Goal: Book appointment/travel/reservation

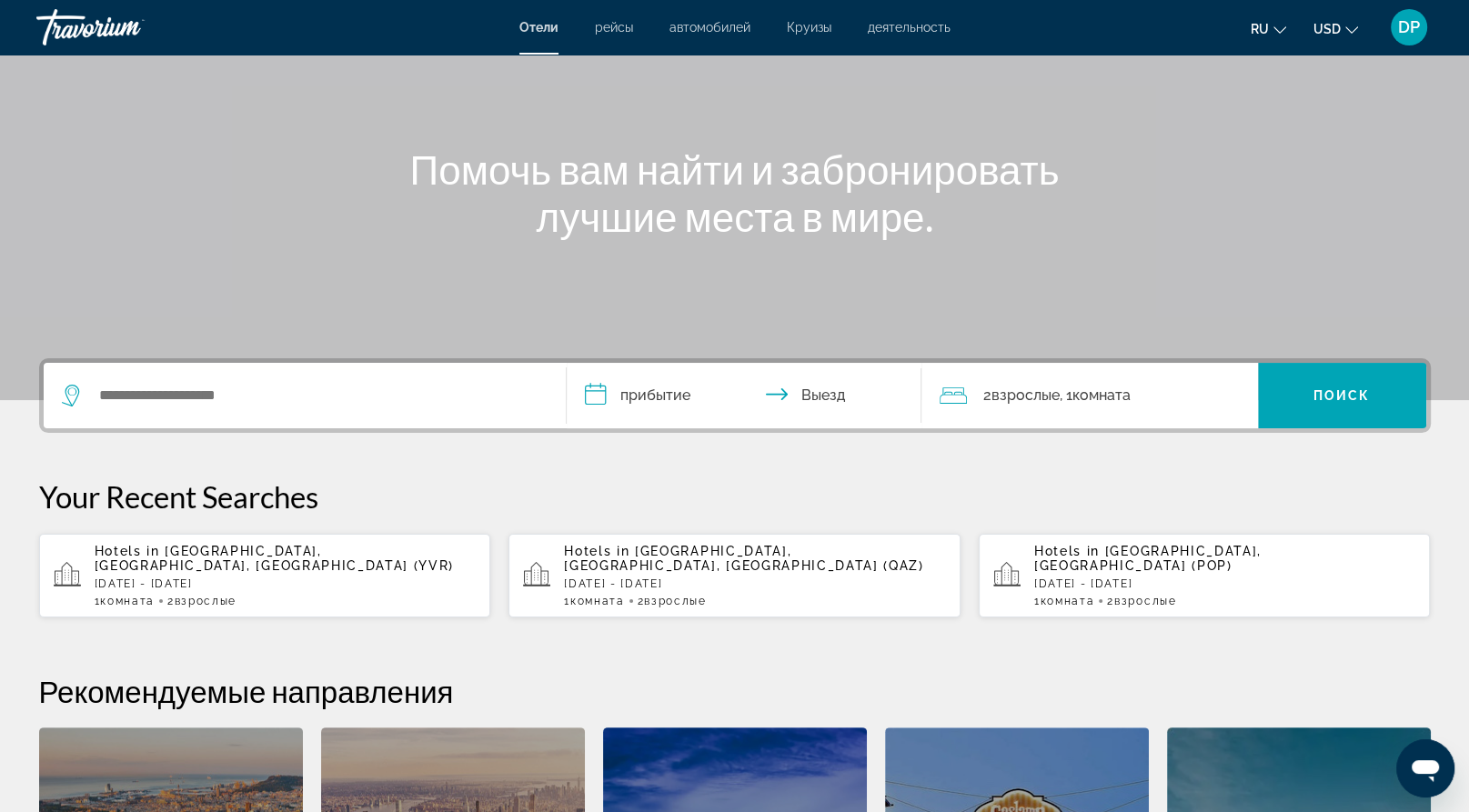
scroll to position [273, 0]
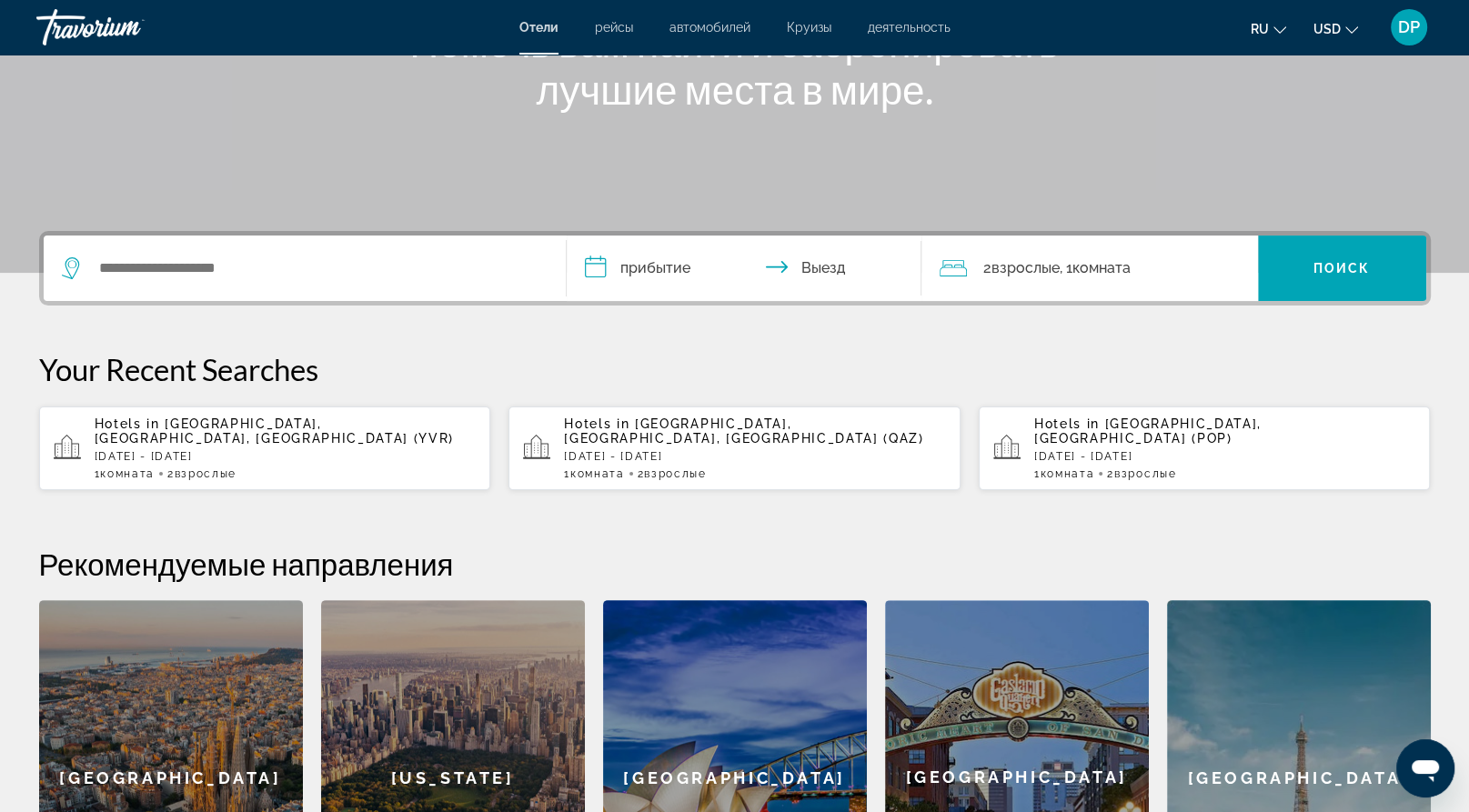
click at [234, 462] on p "[DATE] - [DATE]" at bounding box center [286, 456] width 382 height 13
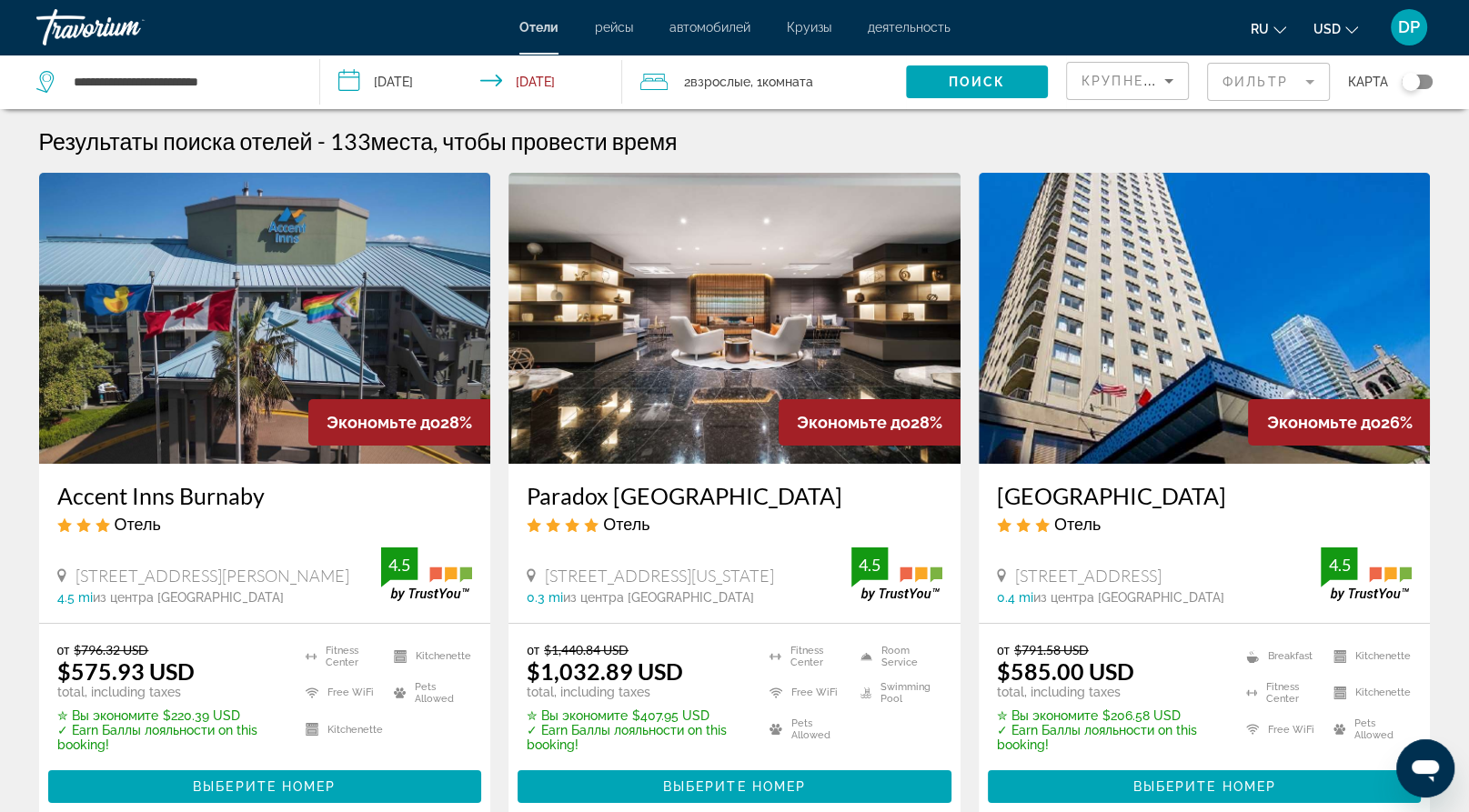
drag, startPoint x: 117, startPoint y: 612, endPoint x: 332, endPoint y: 620, distance: 215.1
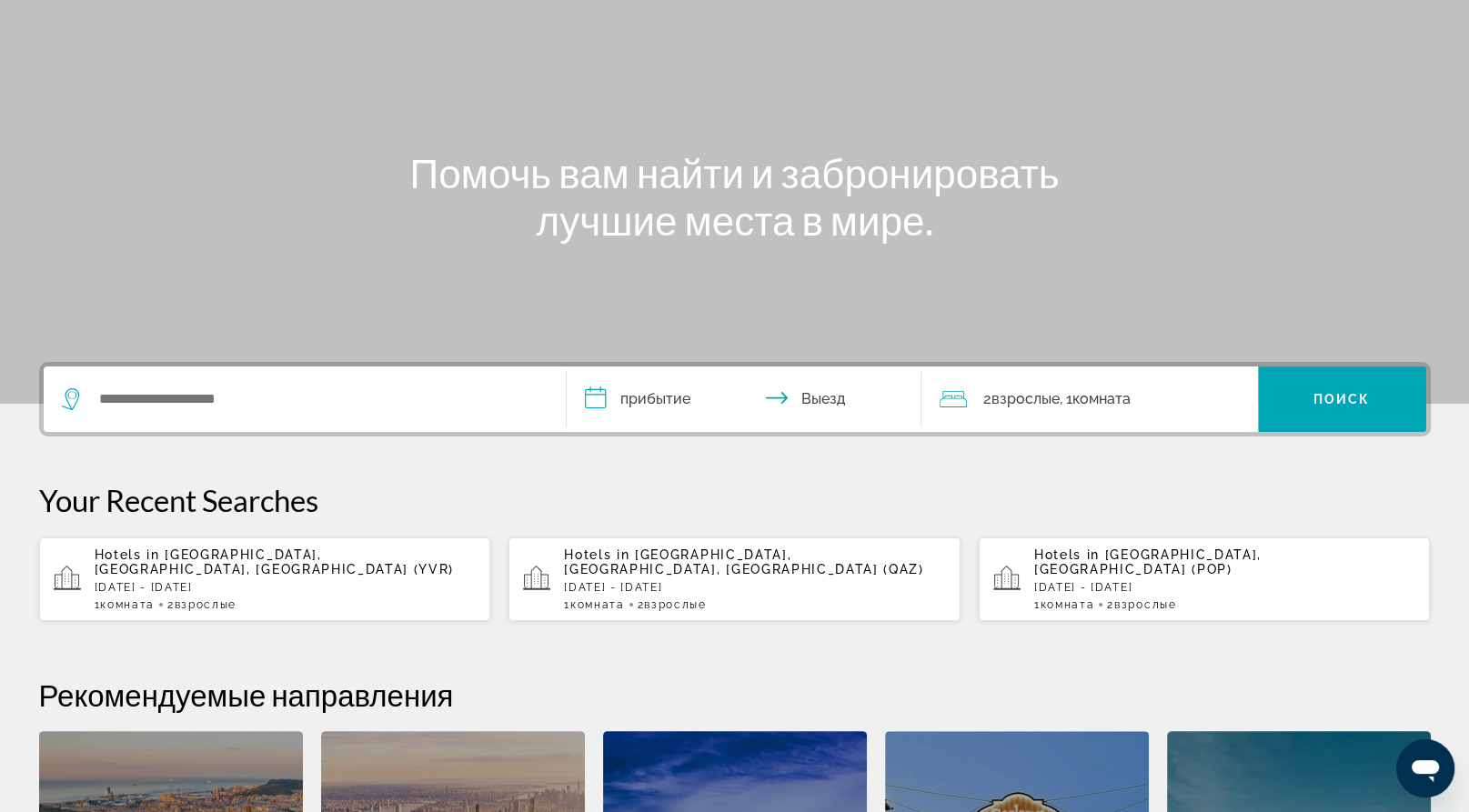
scroll to position [455, 0]
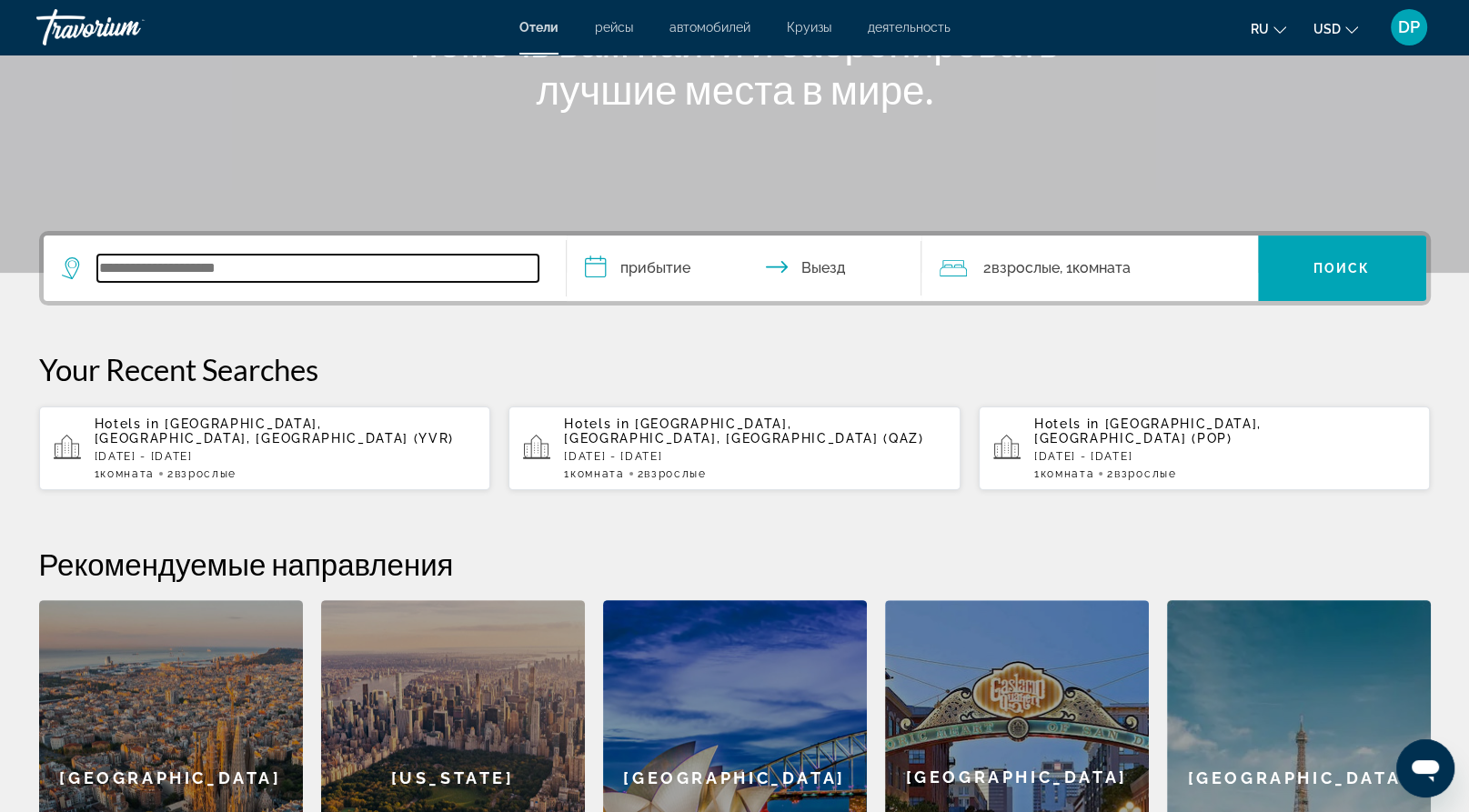
click at [209, 282] on input "Search widget" at bounding box center [318, 268] width 441 height 27
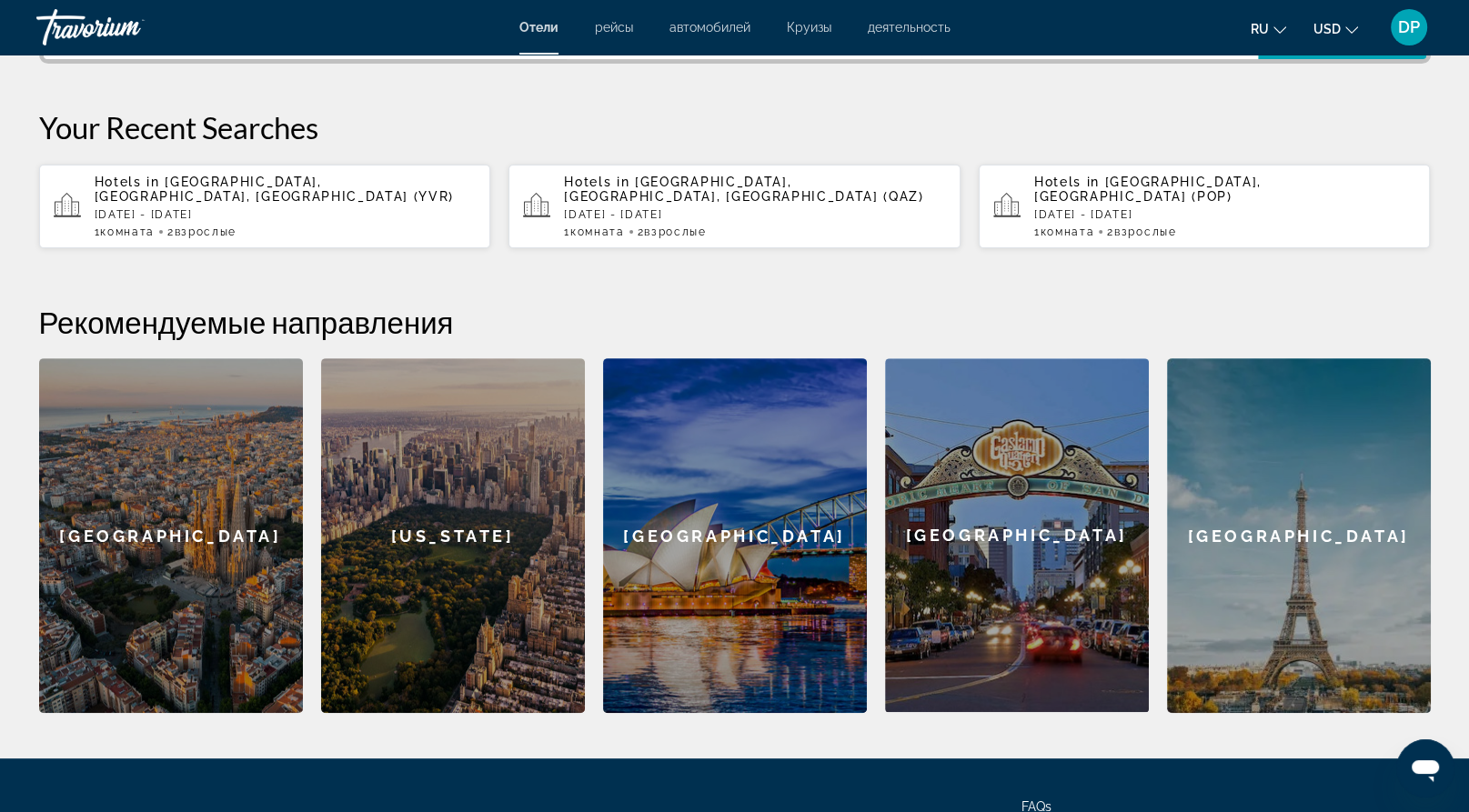
scroll to position [555, 0]
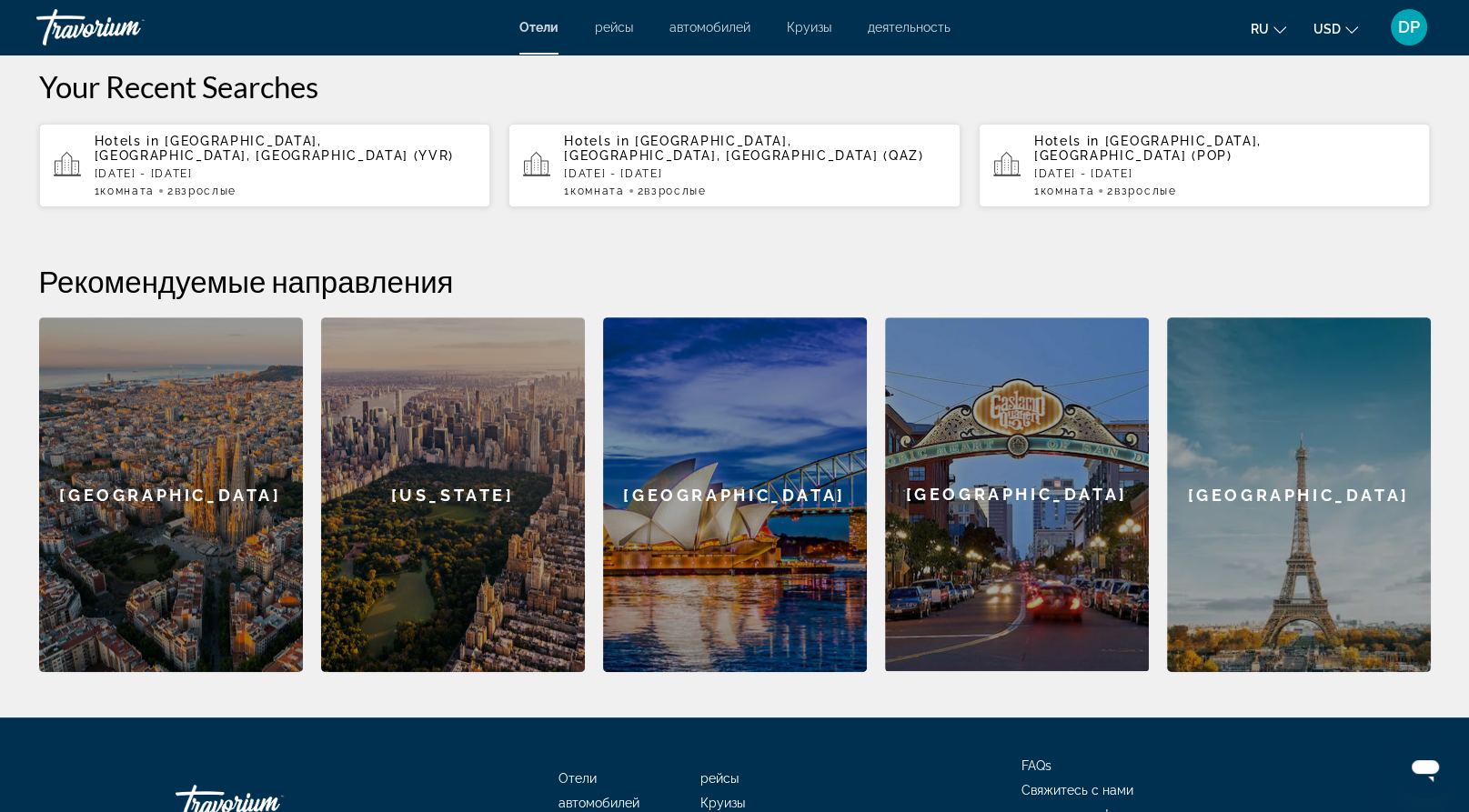
click at [237, 197] on span "Взрослые" at bounding box center [206, 190] width 62 height 13
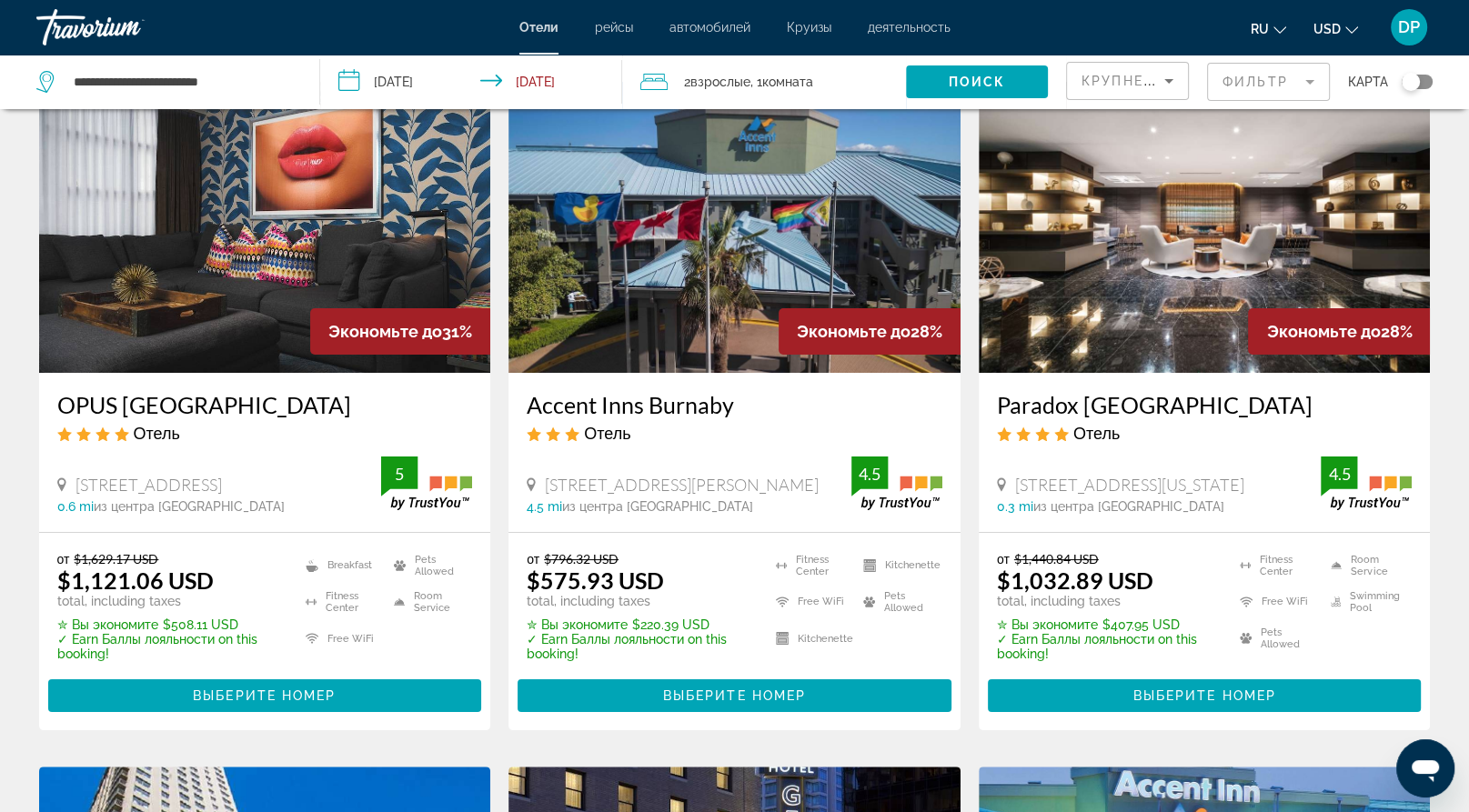
scroll to position [182, 0]
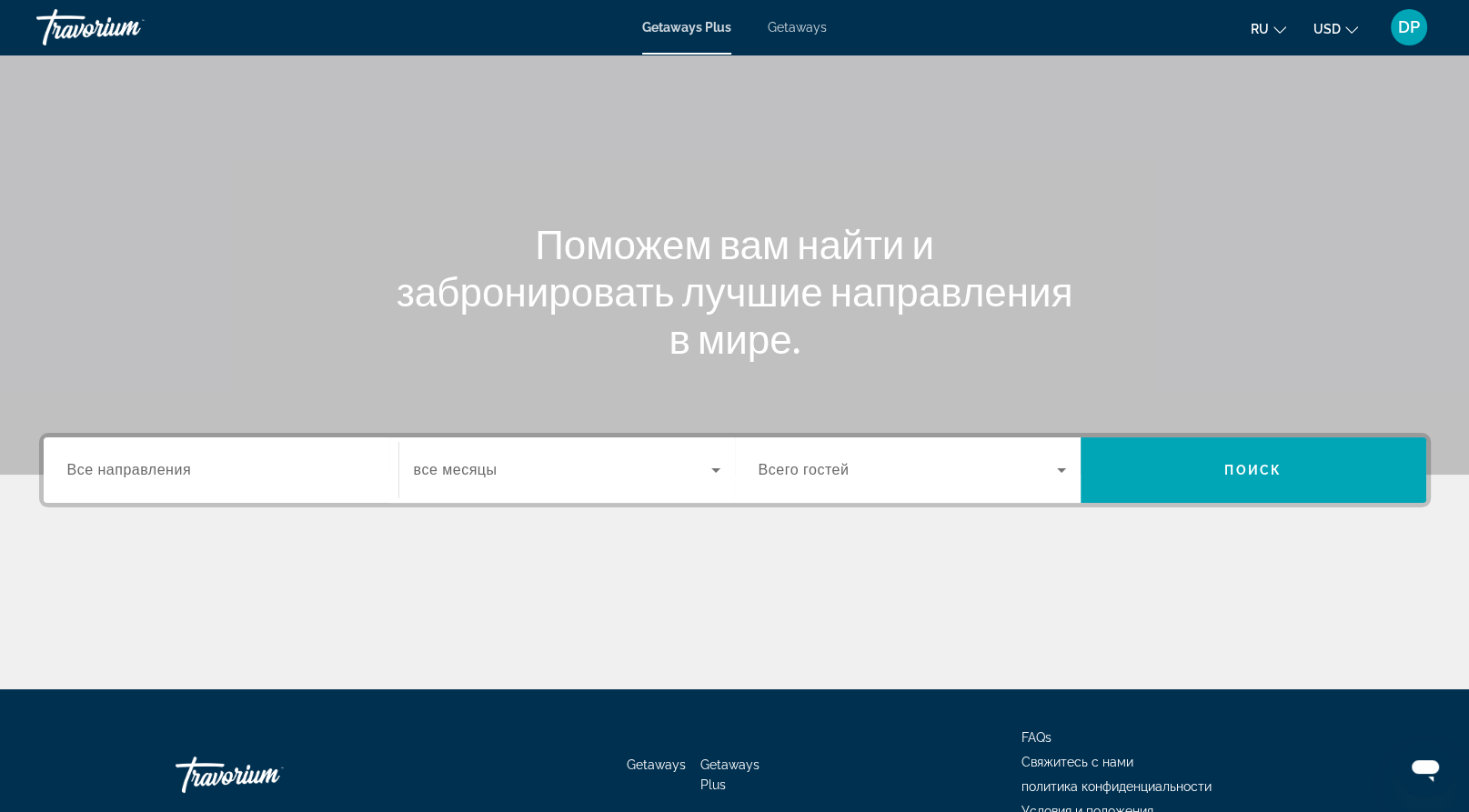
scroll to position [273, 0]
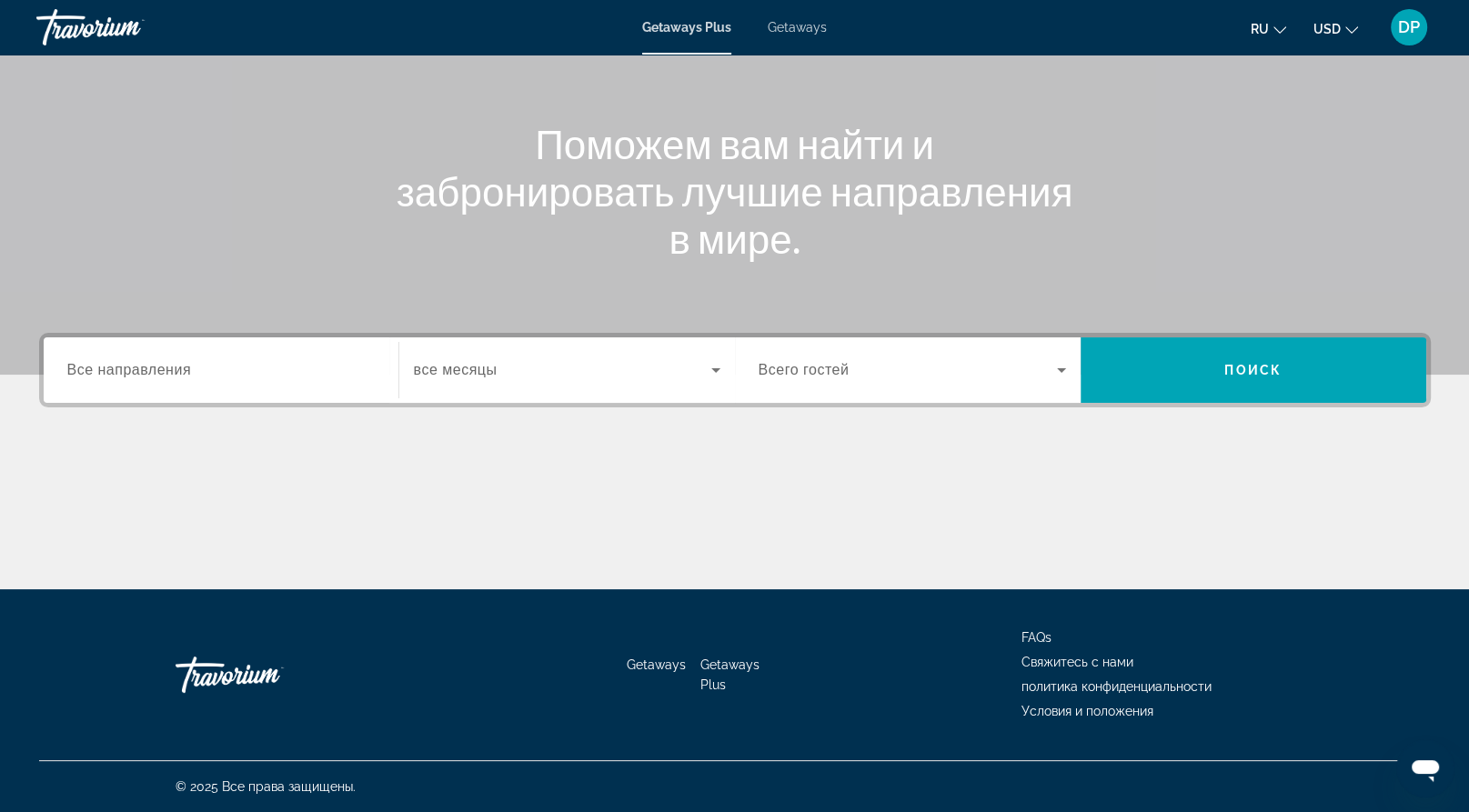
click at [192, 378] on span "Все направления" at bounding box center [129, 370] width 125 height 15
click at [211, 382] on input "Destination Все направления" at bounding box center [221, 371] width 307 height 22
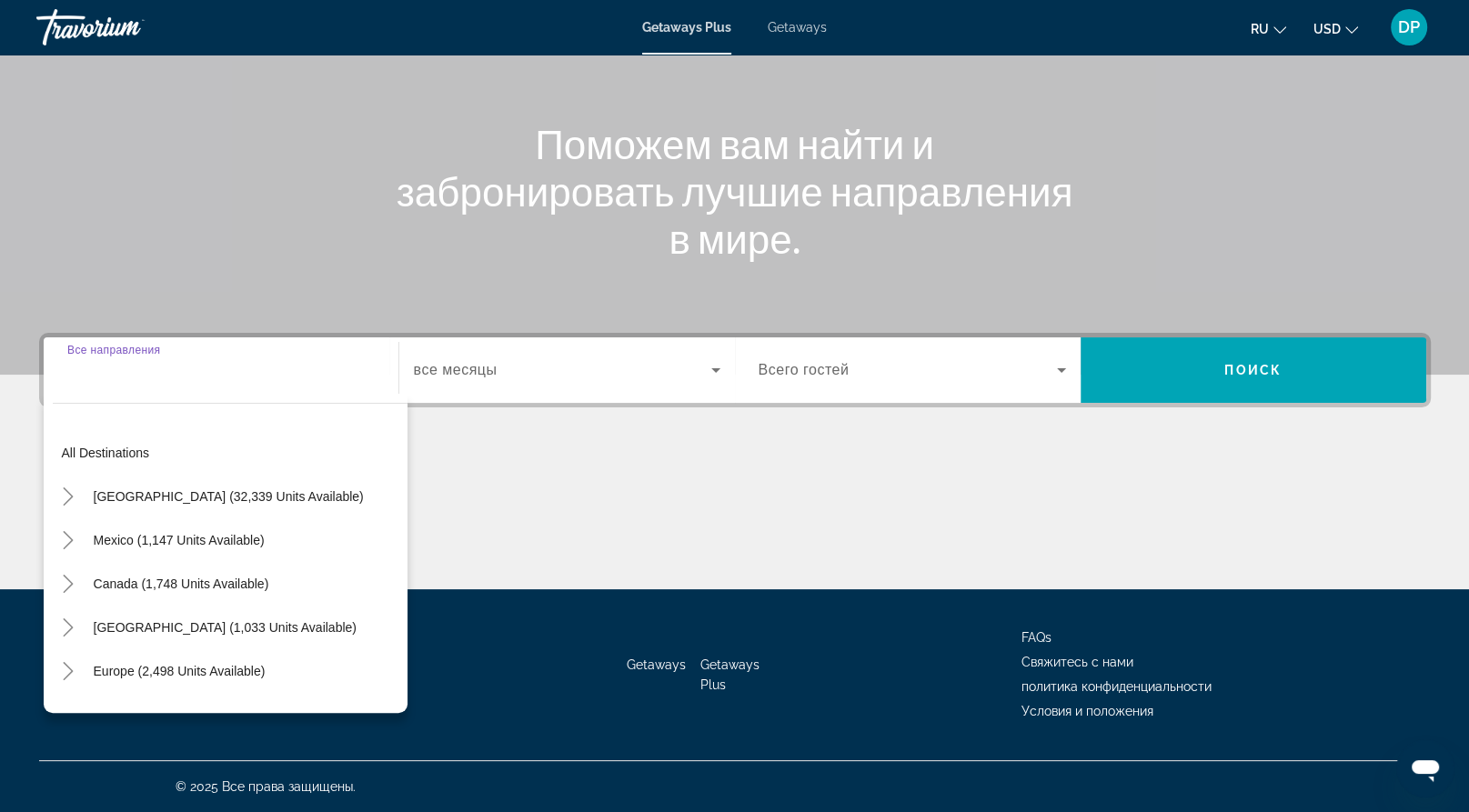
scroll to position [415, 0]
click at [826, 35] on span "Getaways" at bounding box center [797, 27] width 59 height 14
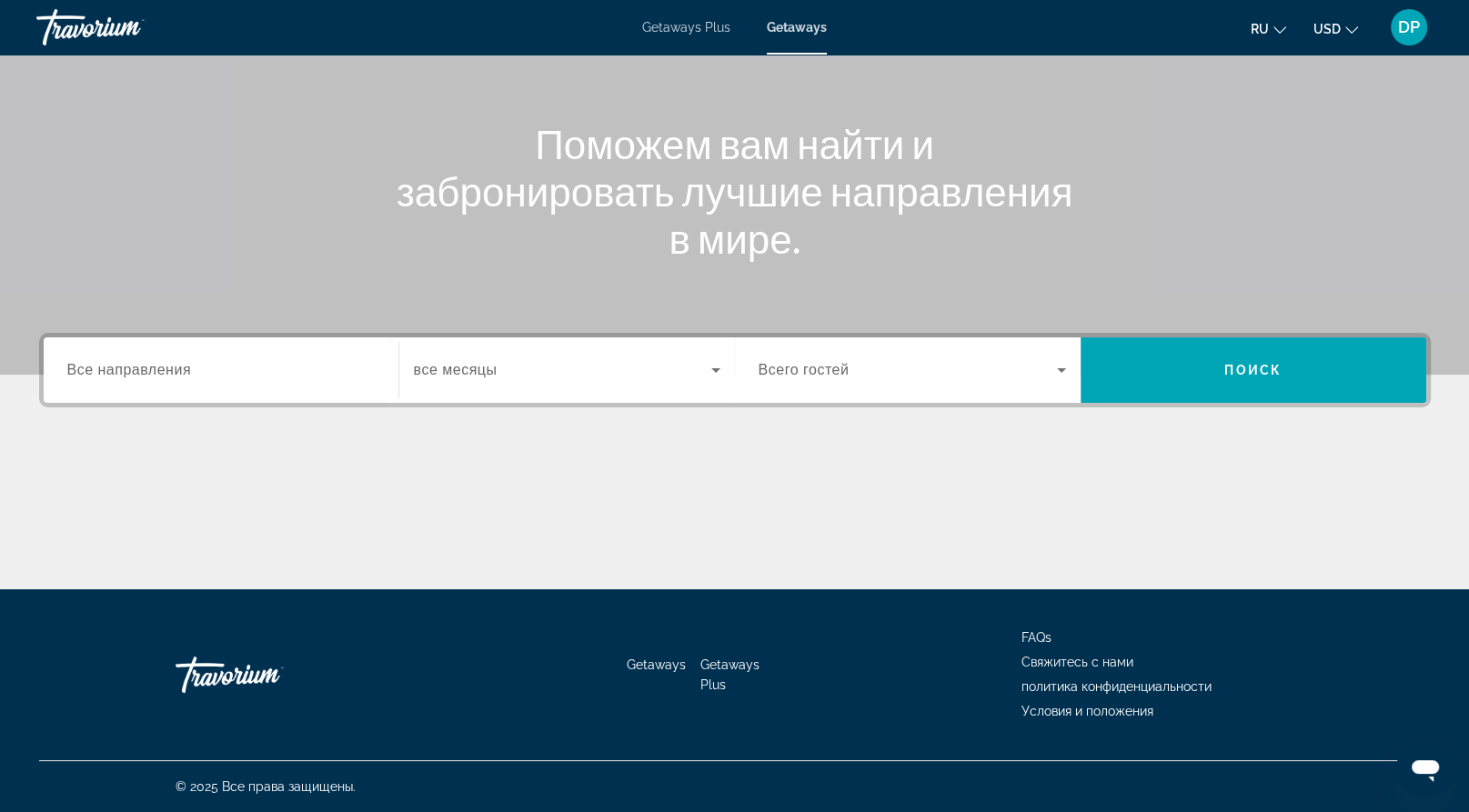
click at [298, 345] on div "Search widget" at bounding box center [221, 371] width 307 height 52
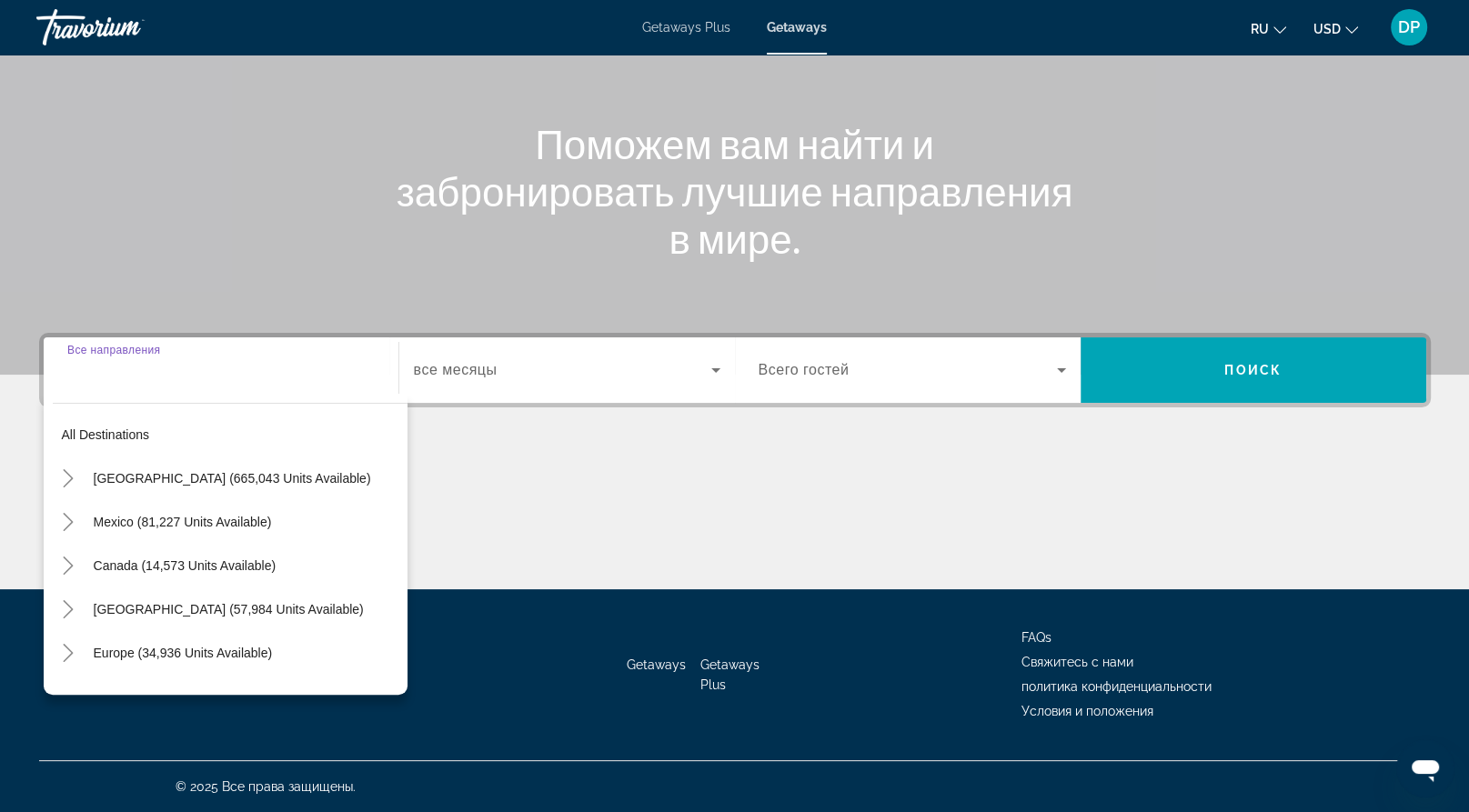
scroll to position [415, 0]
click at [111, 500] on span "Search widget" at bounding box center [246, 521] width 323 height 43
type input "**********"
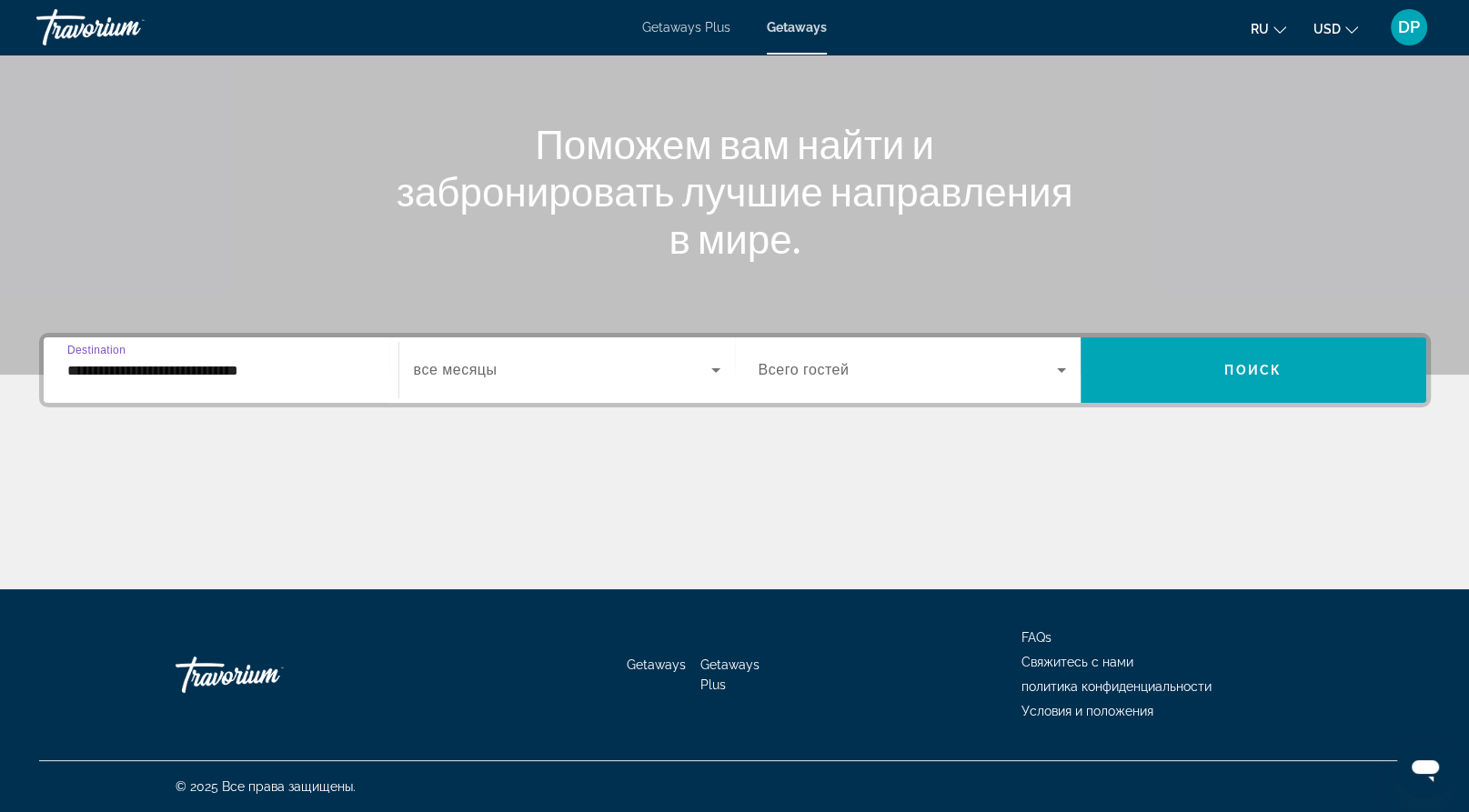
click at [1004, 359] on span "Search widget" at bounding box center [907, 370] width 298 height 22
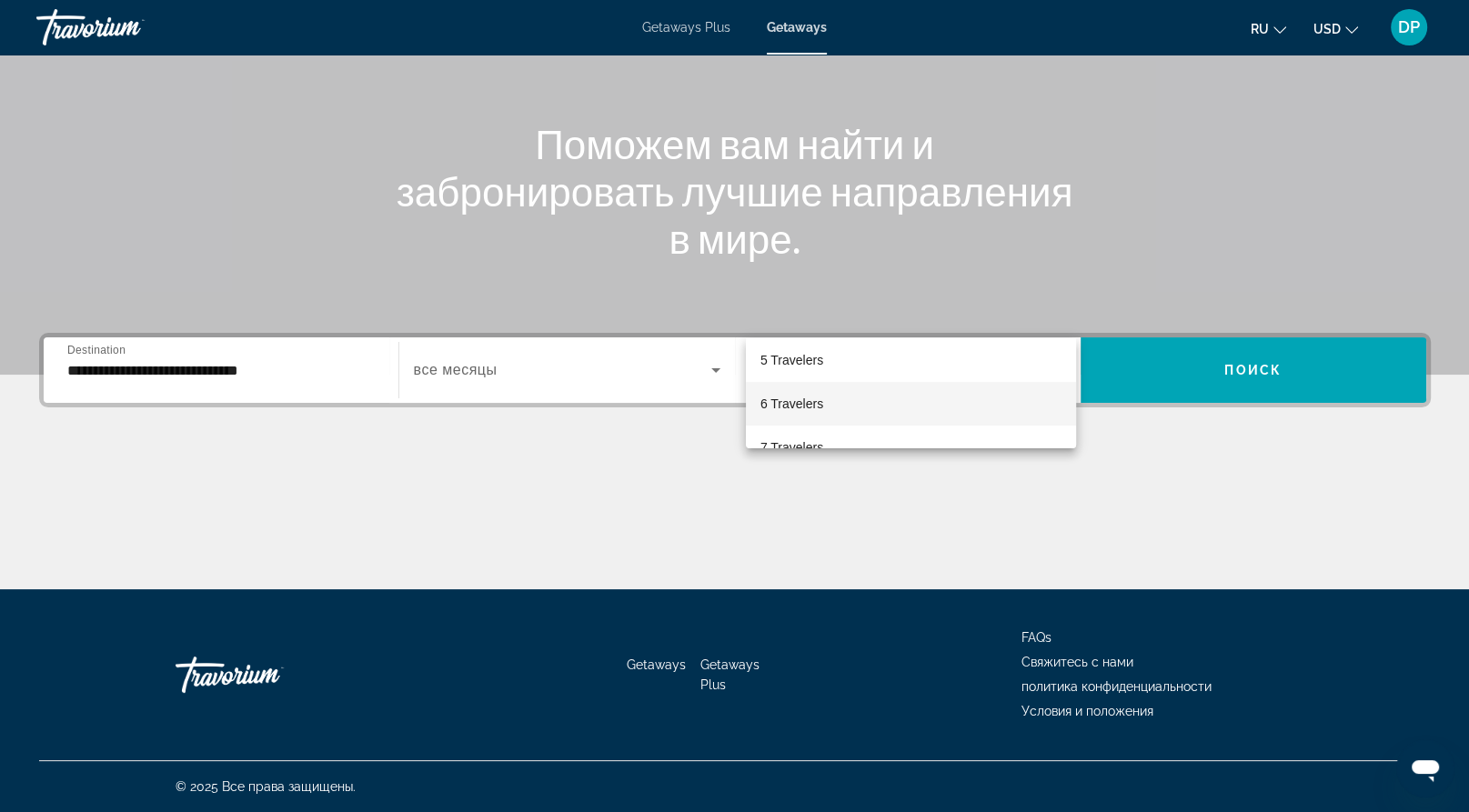
scroll to position [0, 0]
click at [870, 366] on mat-option "Всего гостей" at bounding box center [911, 367] width 330 height 43
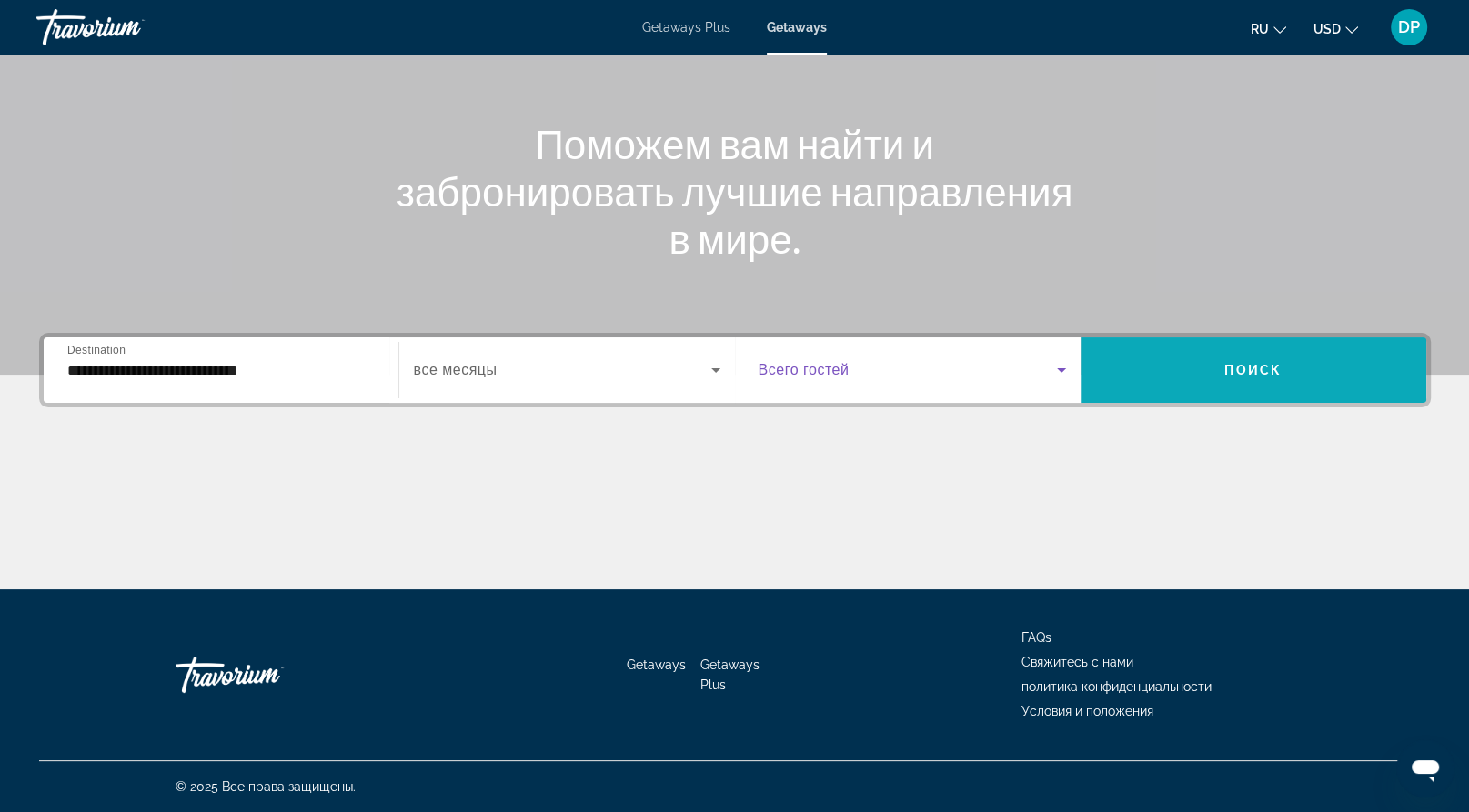
click at [1202, 349] on span "Search widget" at bounding box center [1254, 370] width 346 height 43
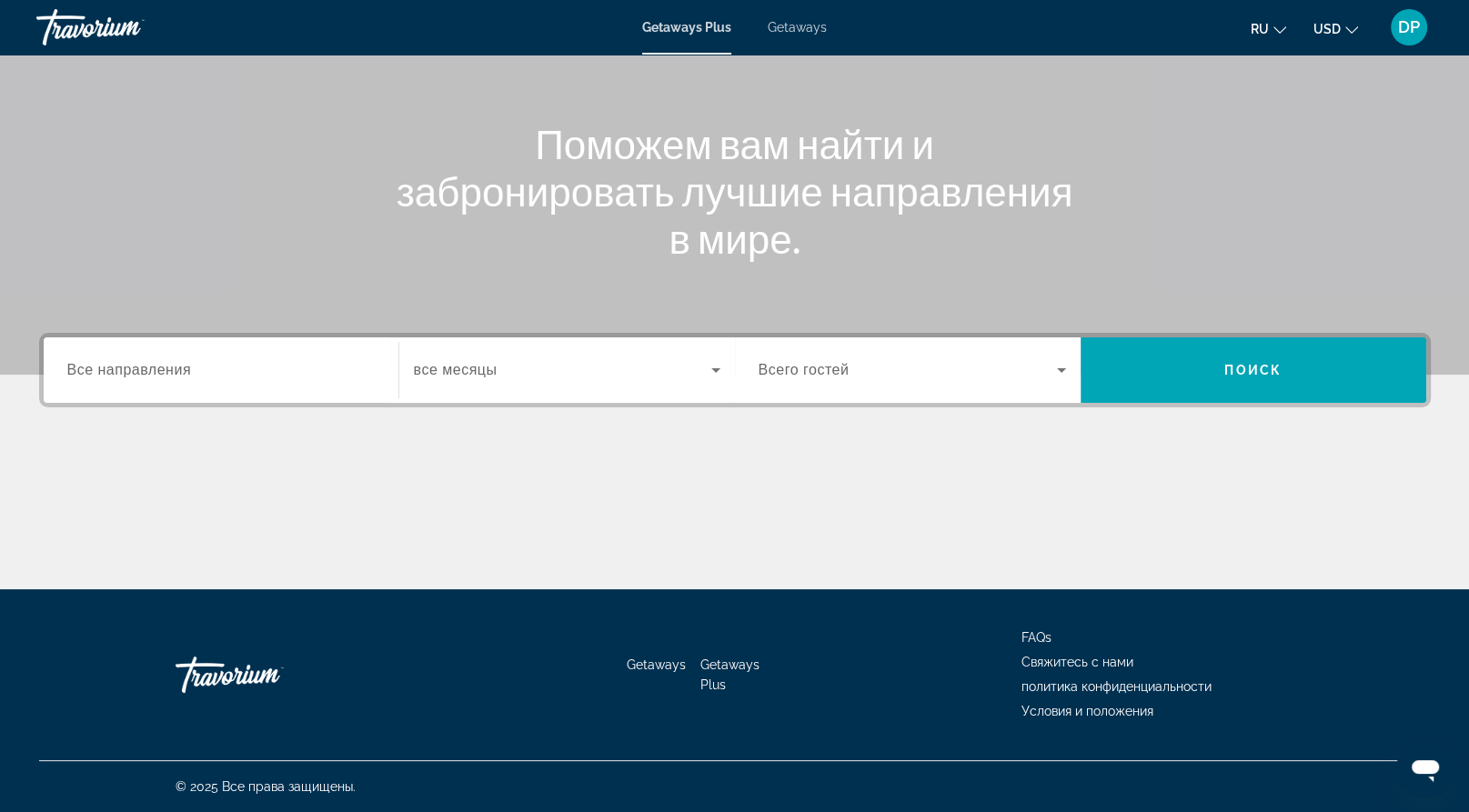
click at [258, 345] on div "Search widget" at bounding box center [221, 371] width 307 height 52
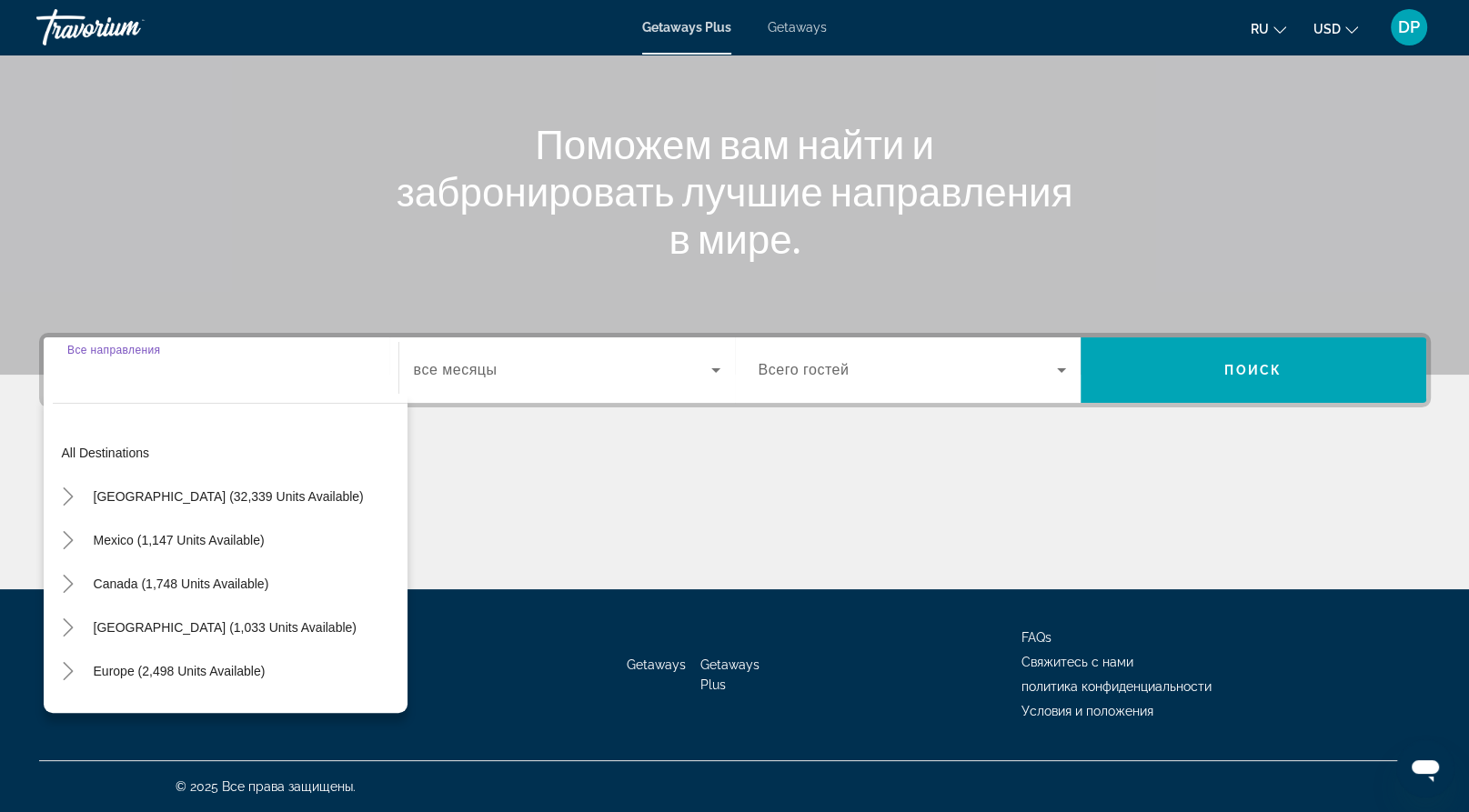
scroll to position [415, 0]
click at [811, 34] on span "Getaways" at bounding box center [797, 27] width 59 height 14
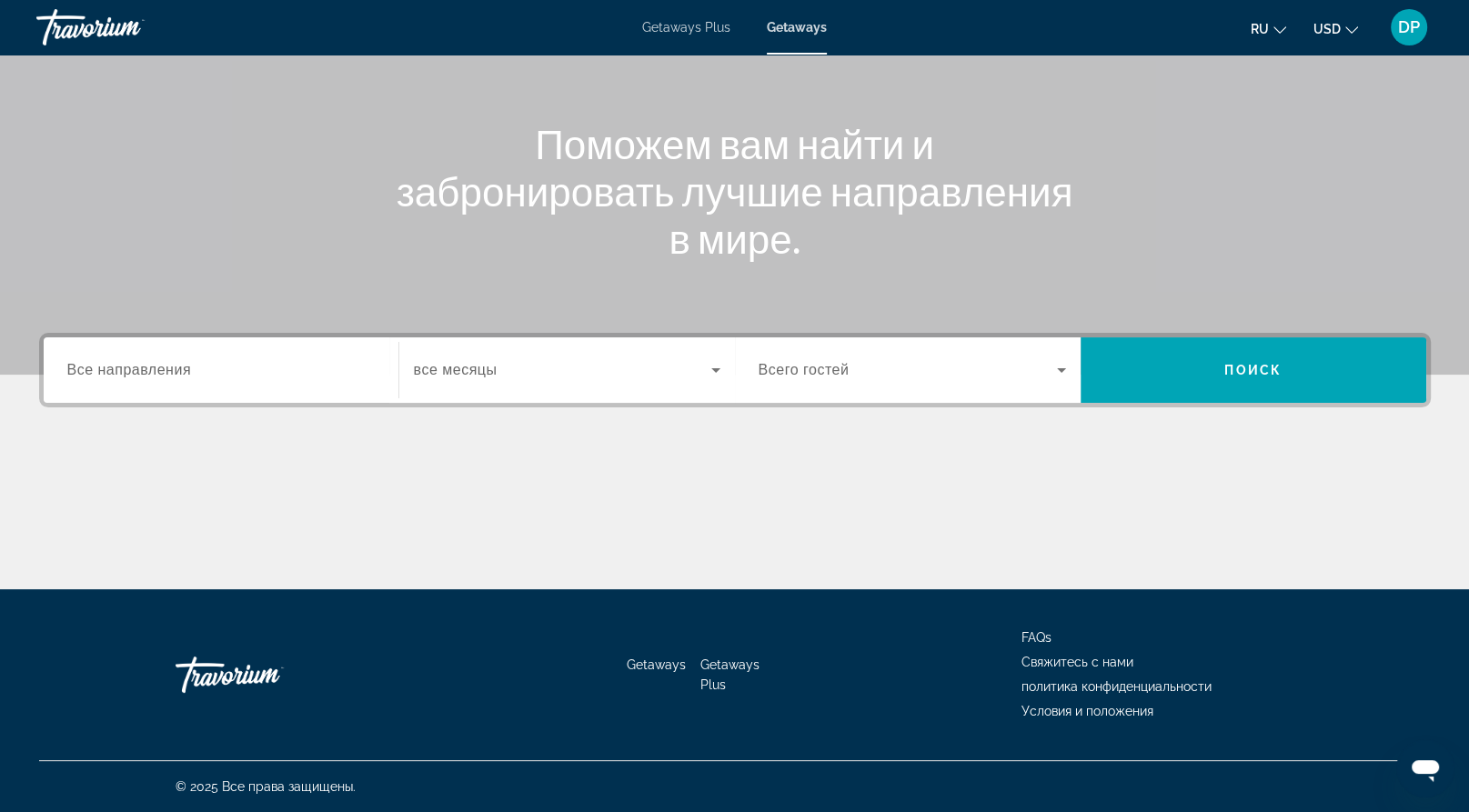
click at [195, 255] on div "Main content" at bounding box center [734, 101] width 1469 height 546
click at [197, 345] on div "Search widget" at bounding box center [221, 371] width 307 height 52
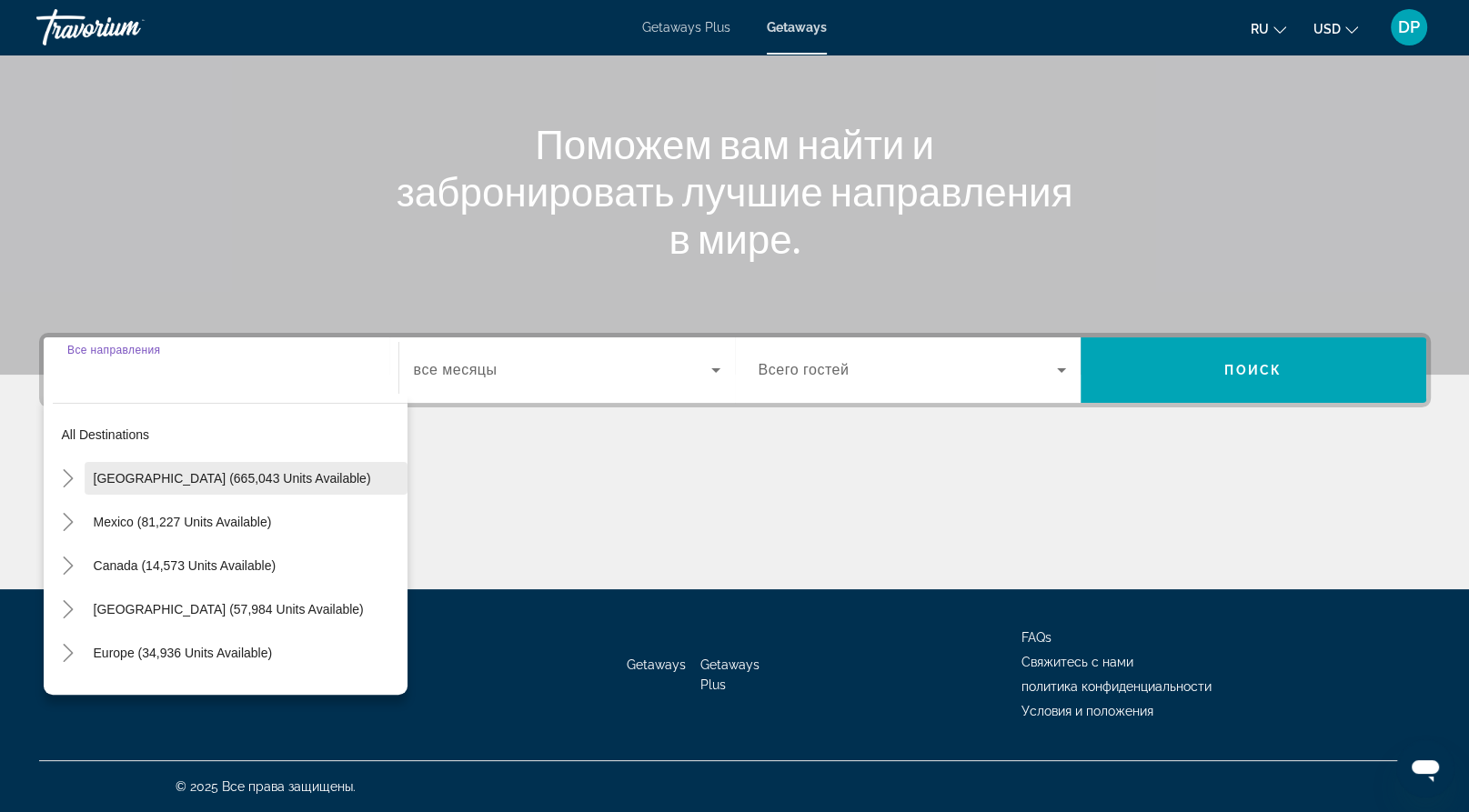
scroll to position [415, 0]
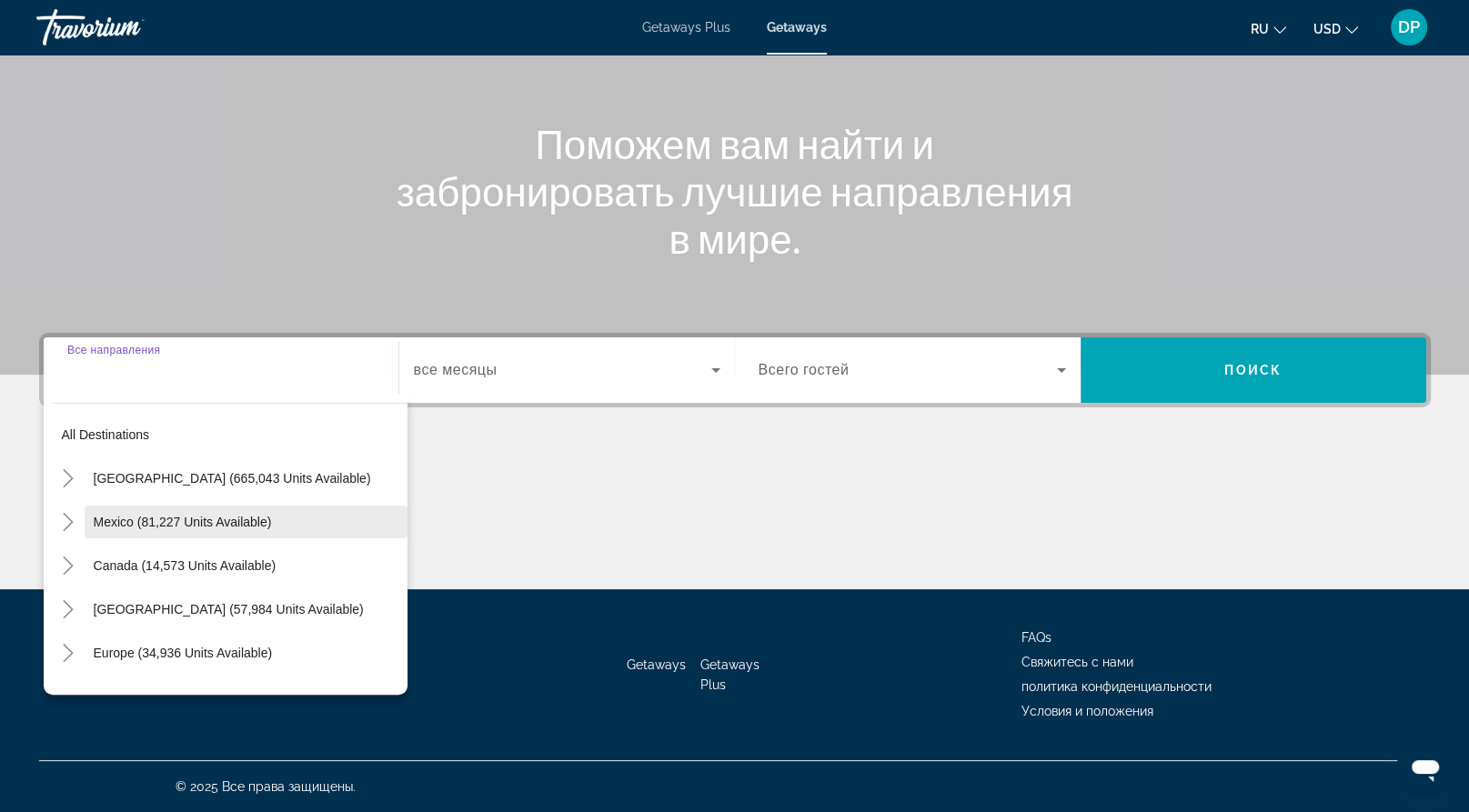
click at [163, 515] on span "Mexico (81,227 units available)" at bounding box center [183, 521] width 179 height 14
type input "**********"
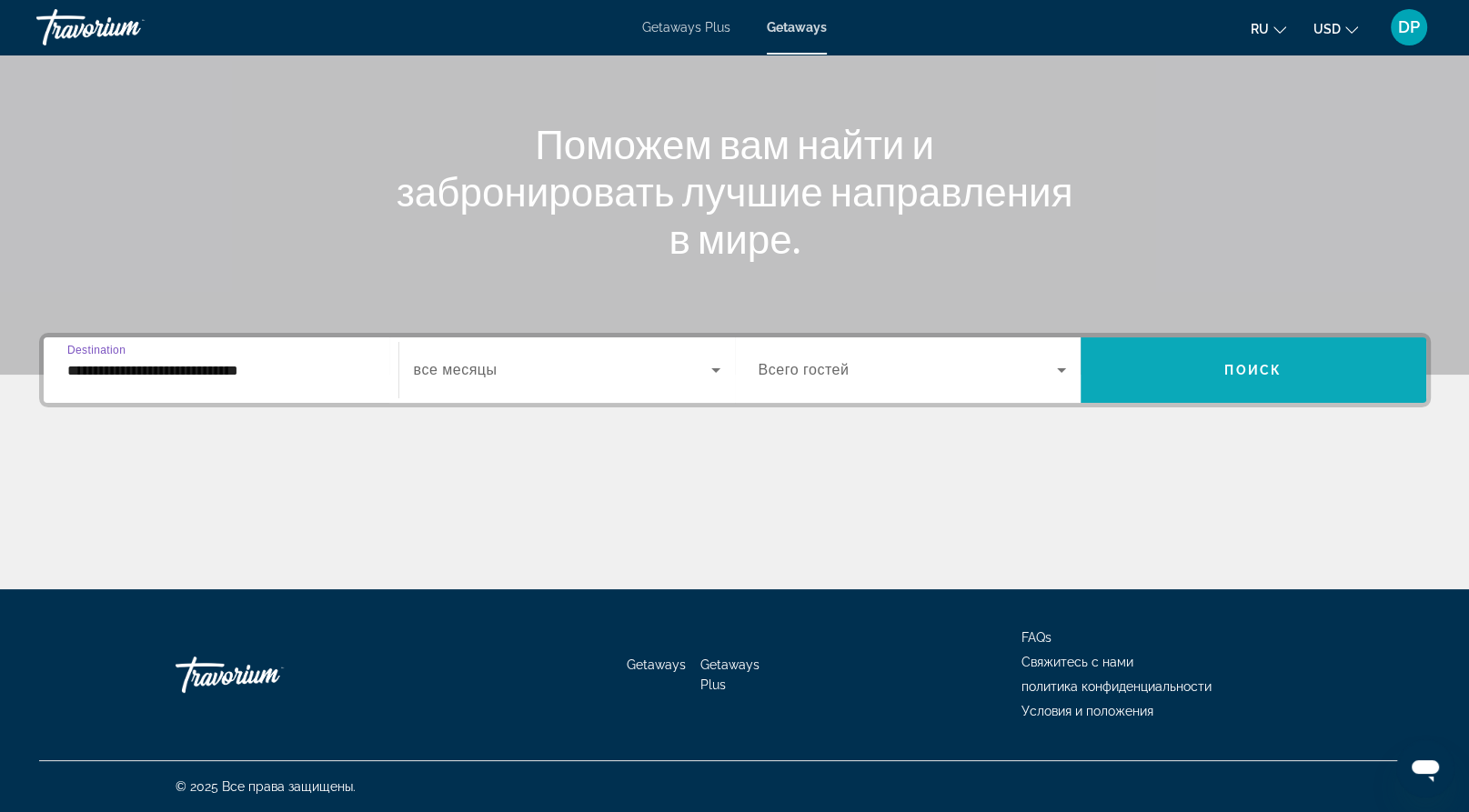
click at [1145, 349] on span "Search widget" at bounding box center [1254, 370] width 346 height 43
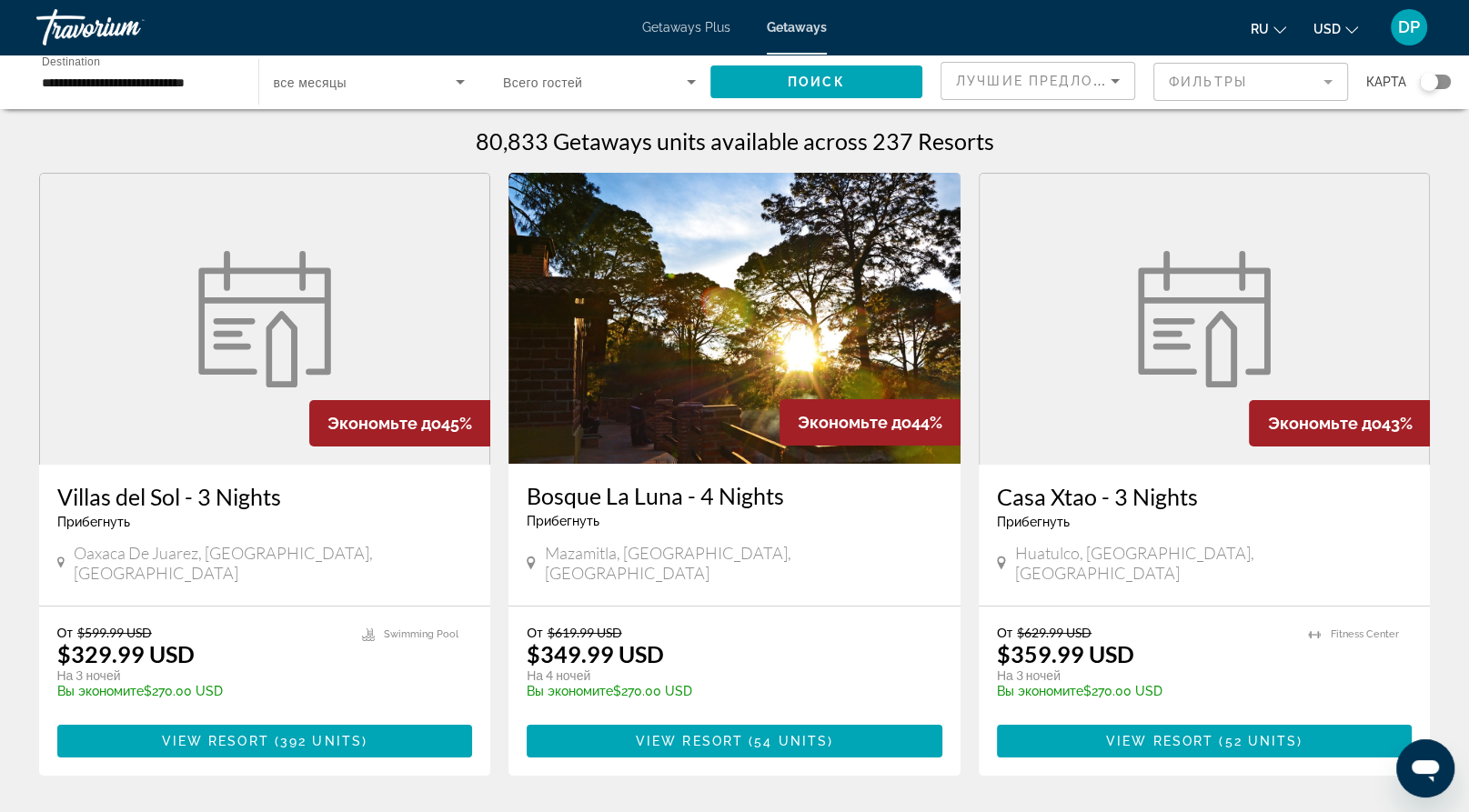
click at [94, 68] on span "Destination" at bounding box center [71, 61] width 58 height 12
click at [94, 87] on input "**********" at bounding box center [138, 82] width 193 height 22
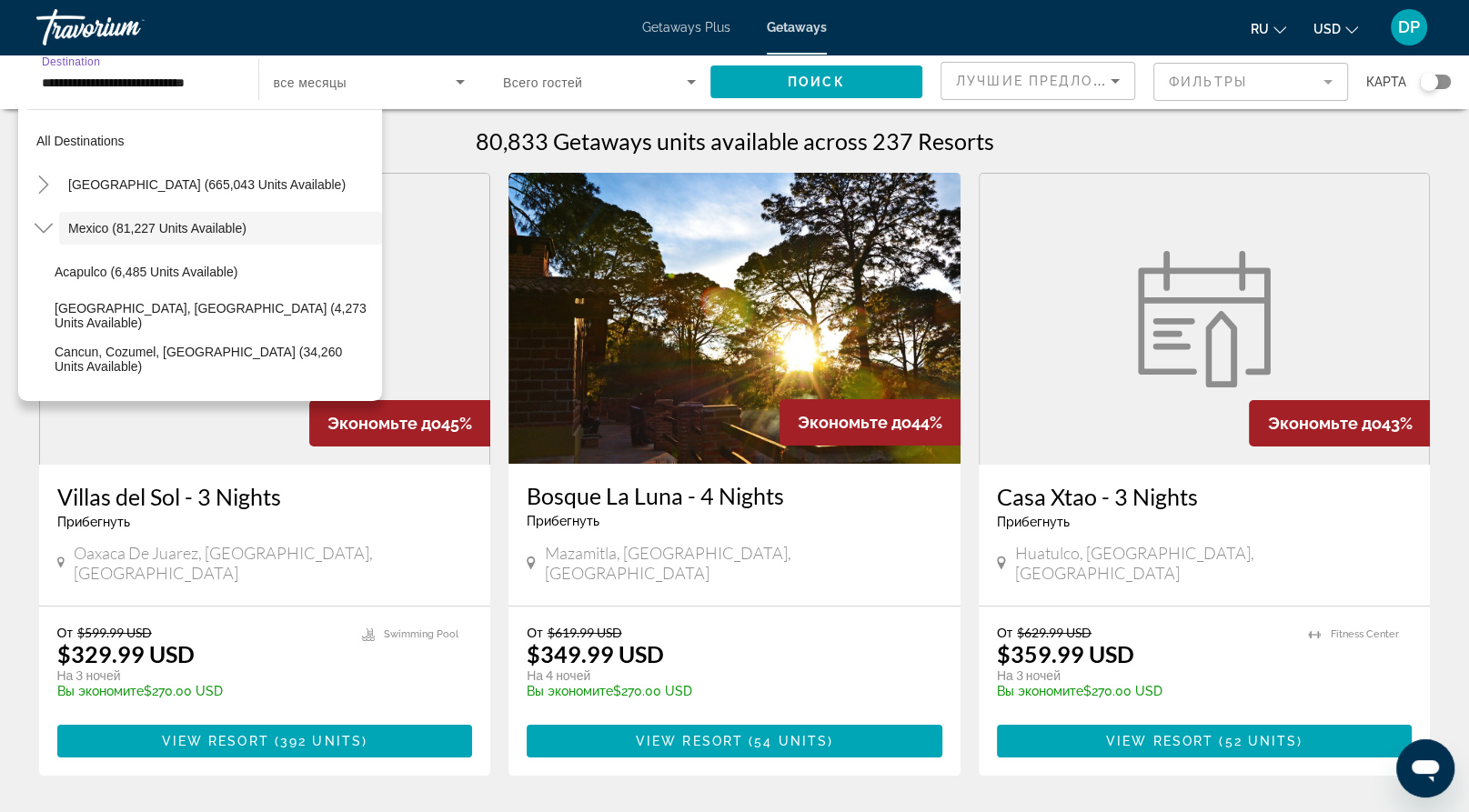
scroll to position [0, 55]
click at [181, 374] on span "Cancun, Cozumel, Riviera Maya (34,260 units available)" at bounding box center [214, 359] width 319 height 29
type input "**********"
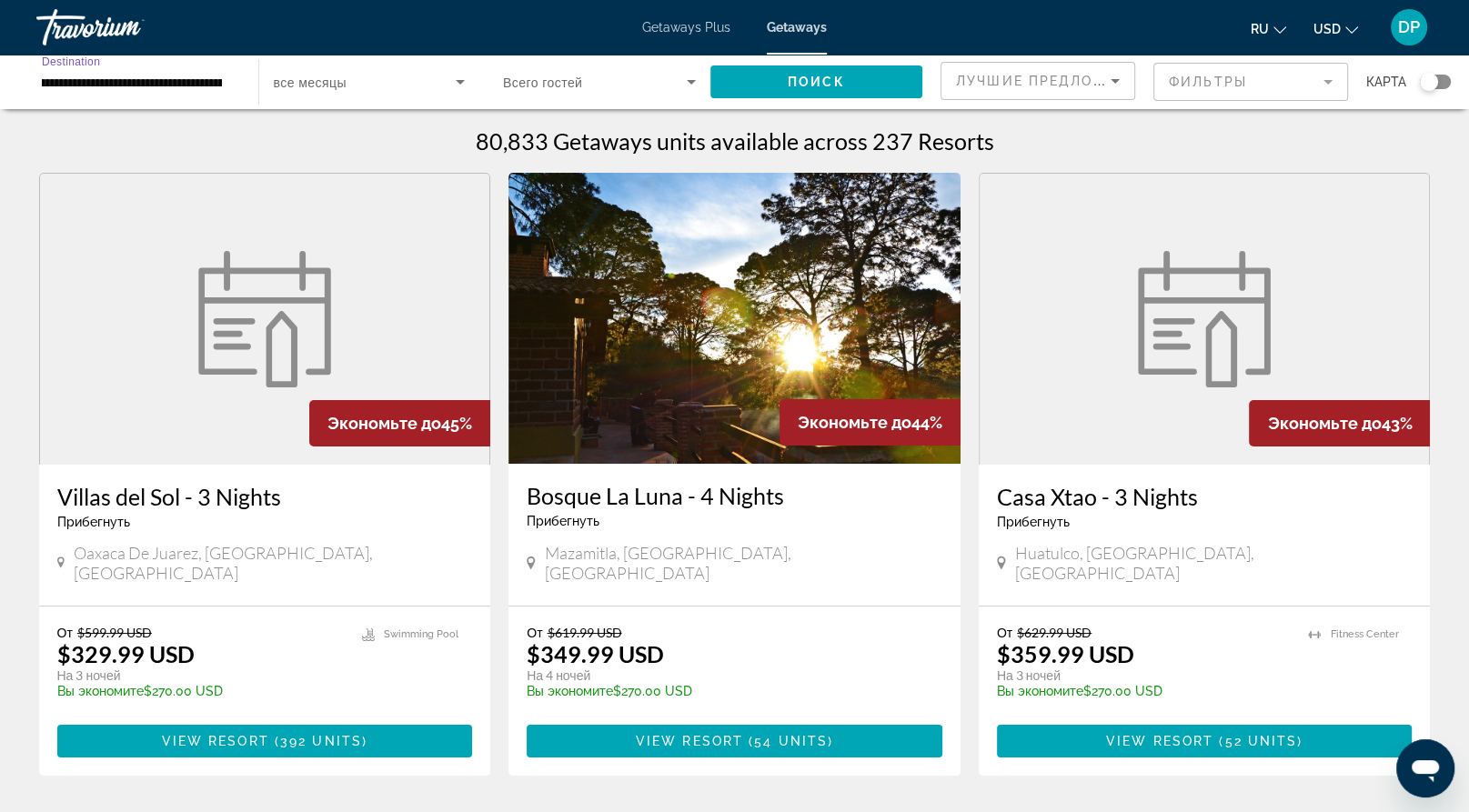
click at [649, 93] on span "Search widget" at bounding box center [595, 81] width 184 height 22
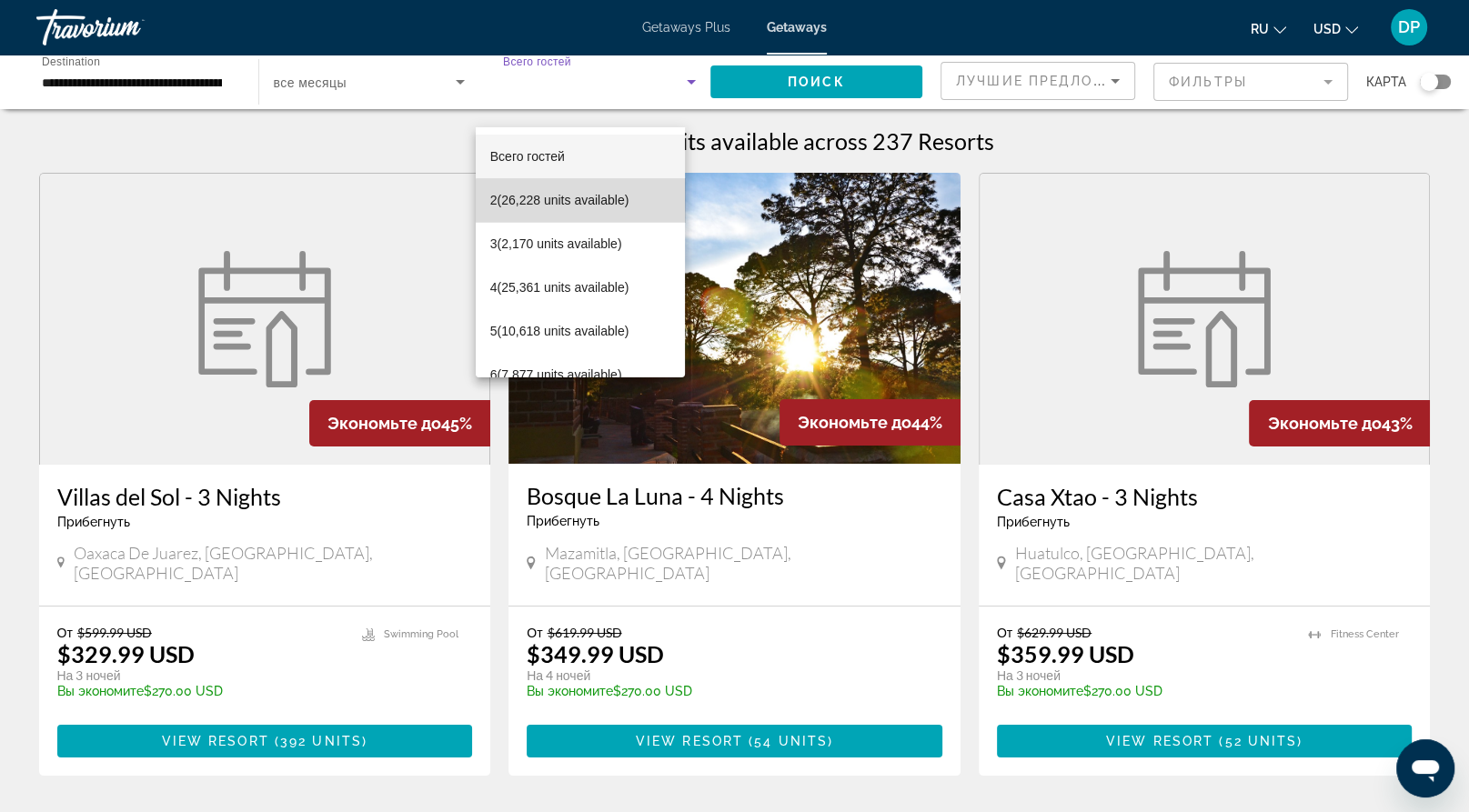
click at [584, 204] on span "2 (26,228 units available)" at bounding box center [560, 200] width 139 height 22
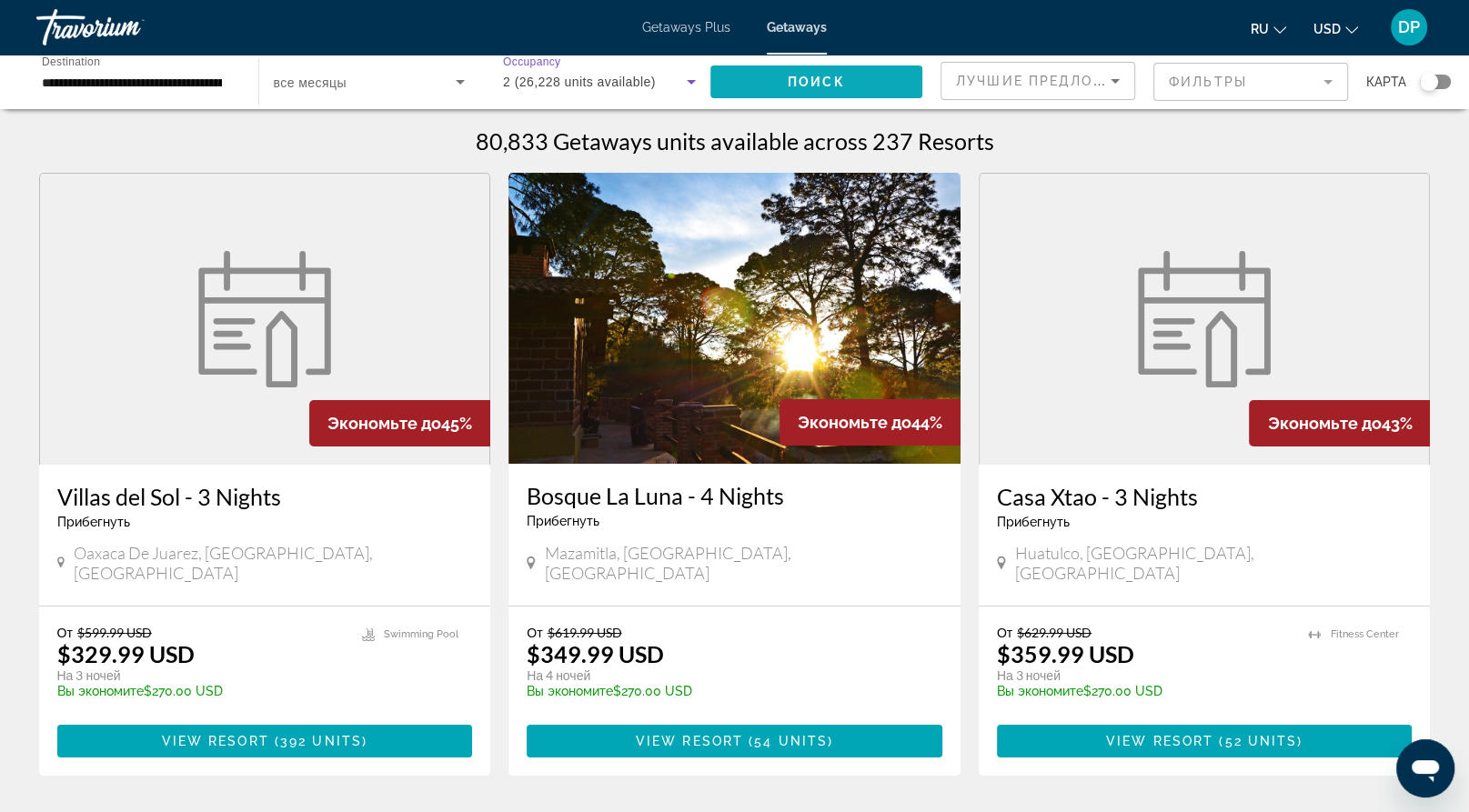
click at [788, 89] on span "Поиск" at bounding box center [816, 81] width 57 height 14
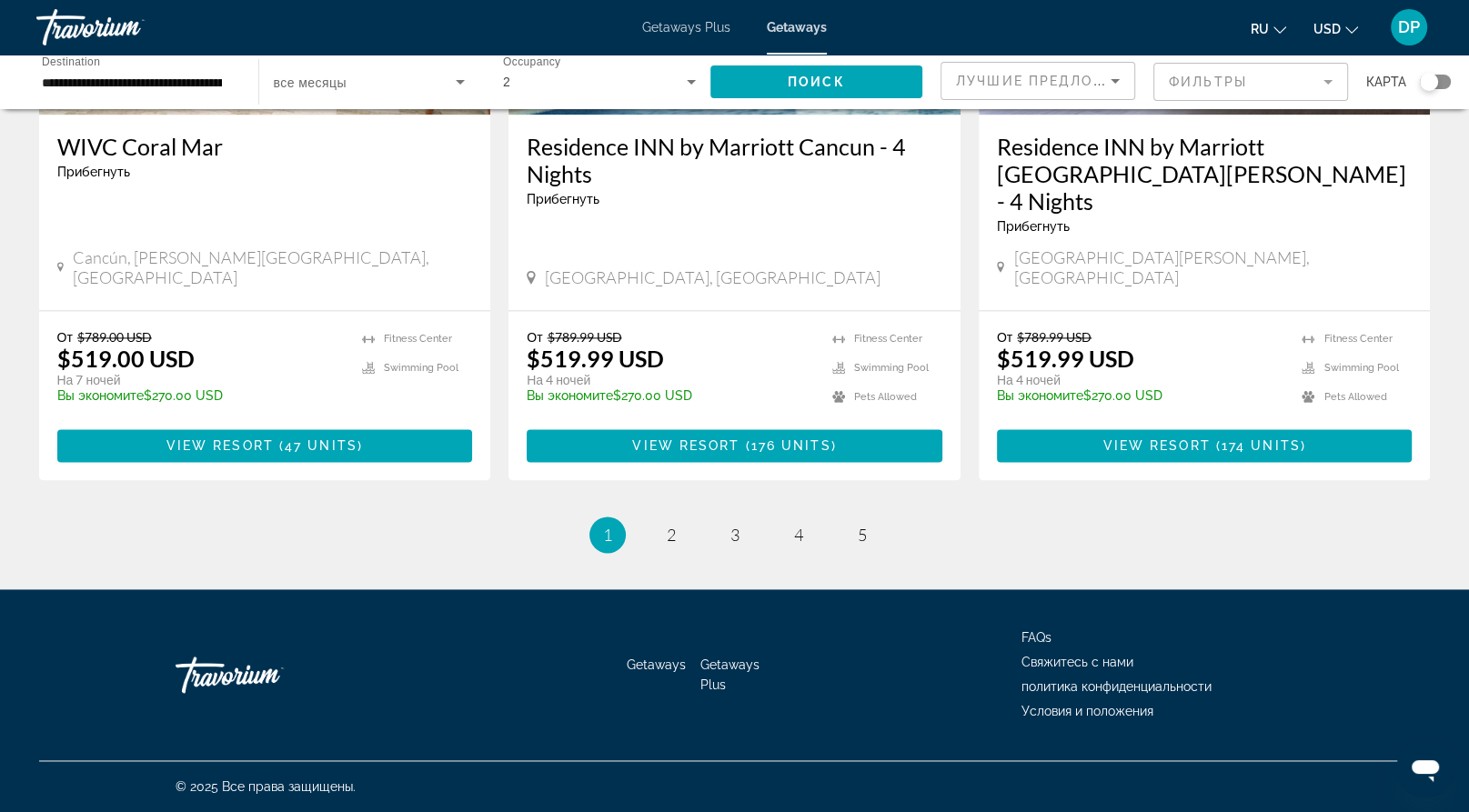
scroll to position [3001, 0]
click at [664, 519] on link "page 2" at bounding box center [670, 535] width 32 height 32
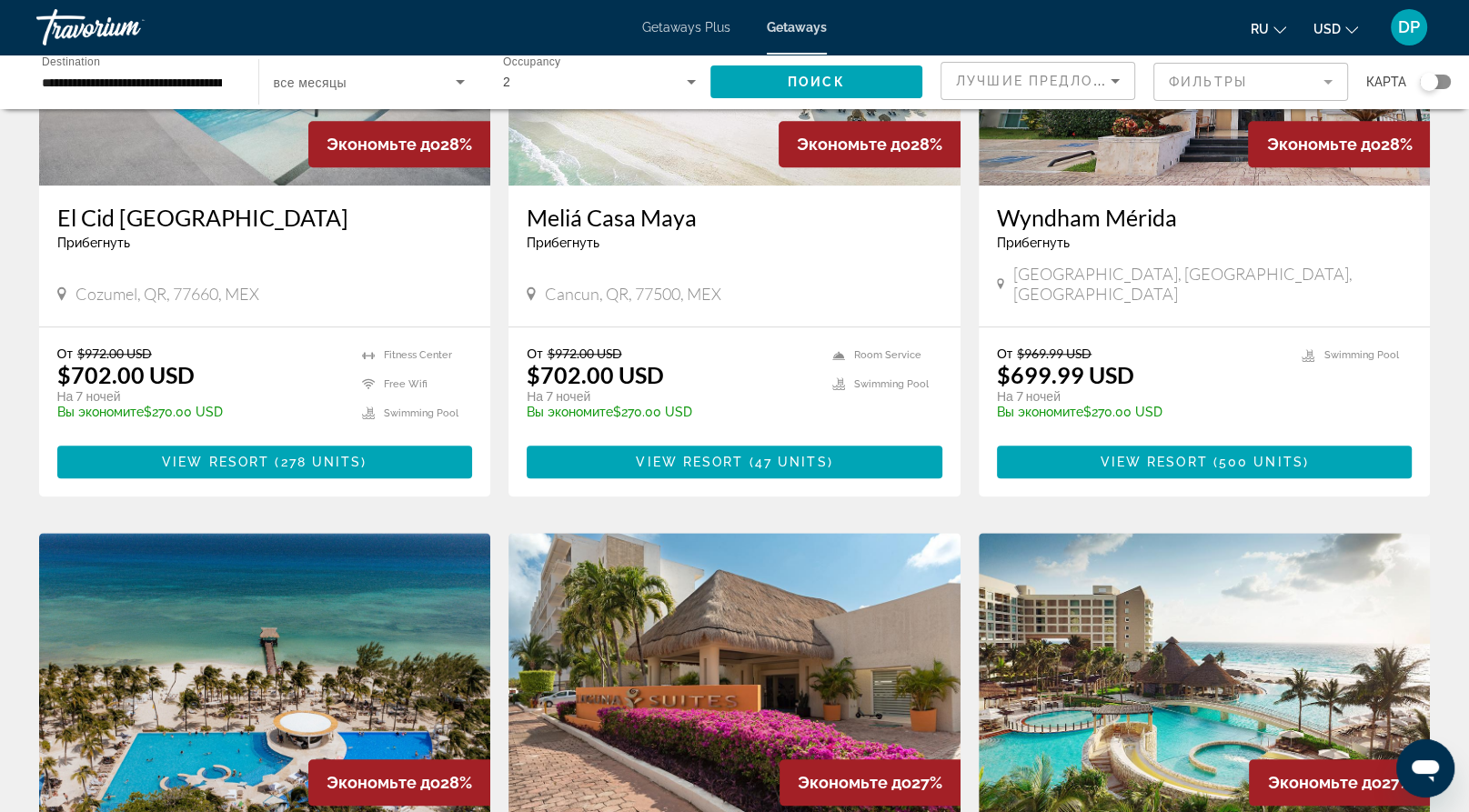
scroll to position [1727, 0]
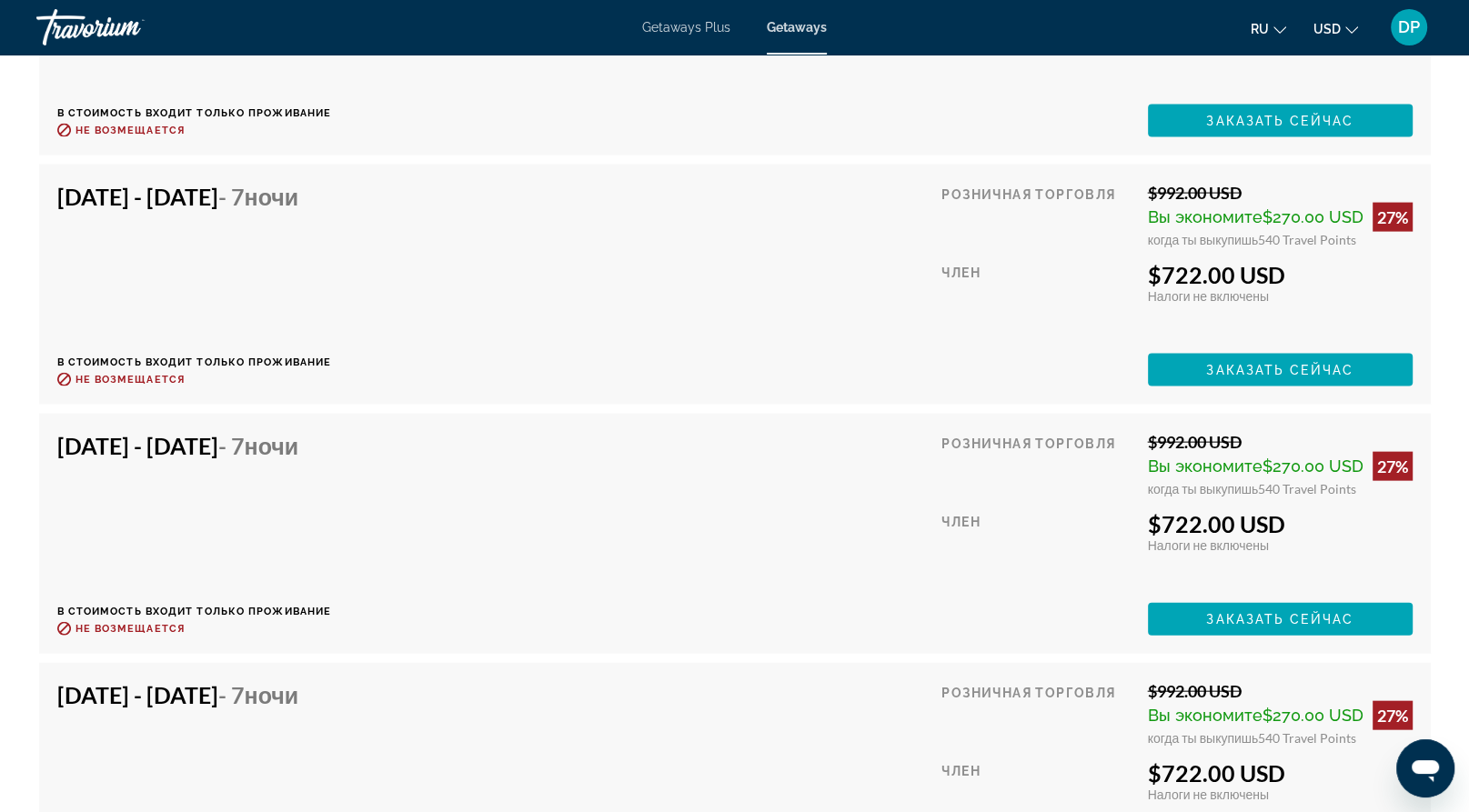
scroll to position [3819, 0]
